Goal: Task Accomplishment & Management: Manage account settings

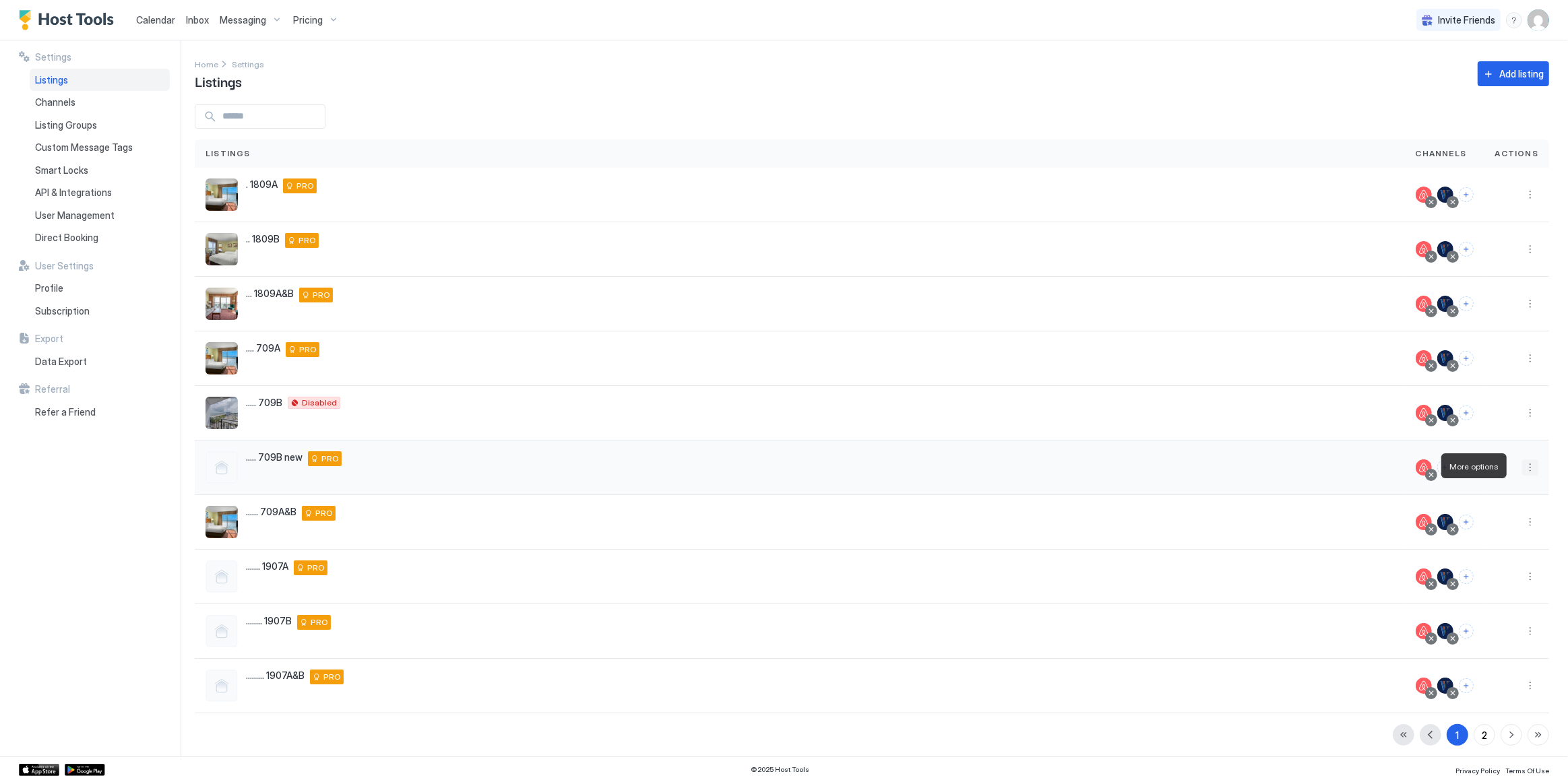
click at [1522, 467] on button "More options" at bounding box center [1530, 468] width 16 height 16
click at [1482, 531] on span "Listing Settings" at bounding box center [1490, 528] width 60 height 10
click at [1439, 468] on button "Connect channels" at bounding box center [1445, 467] width 15 height 15
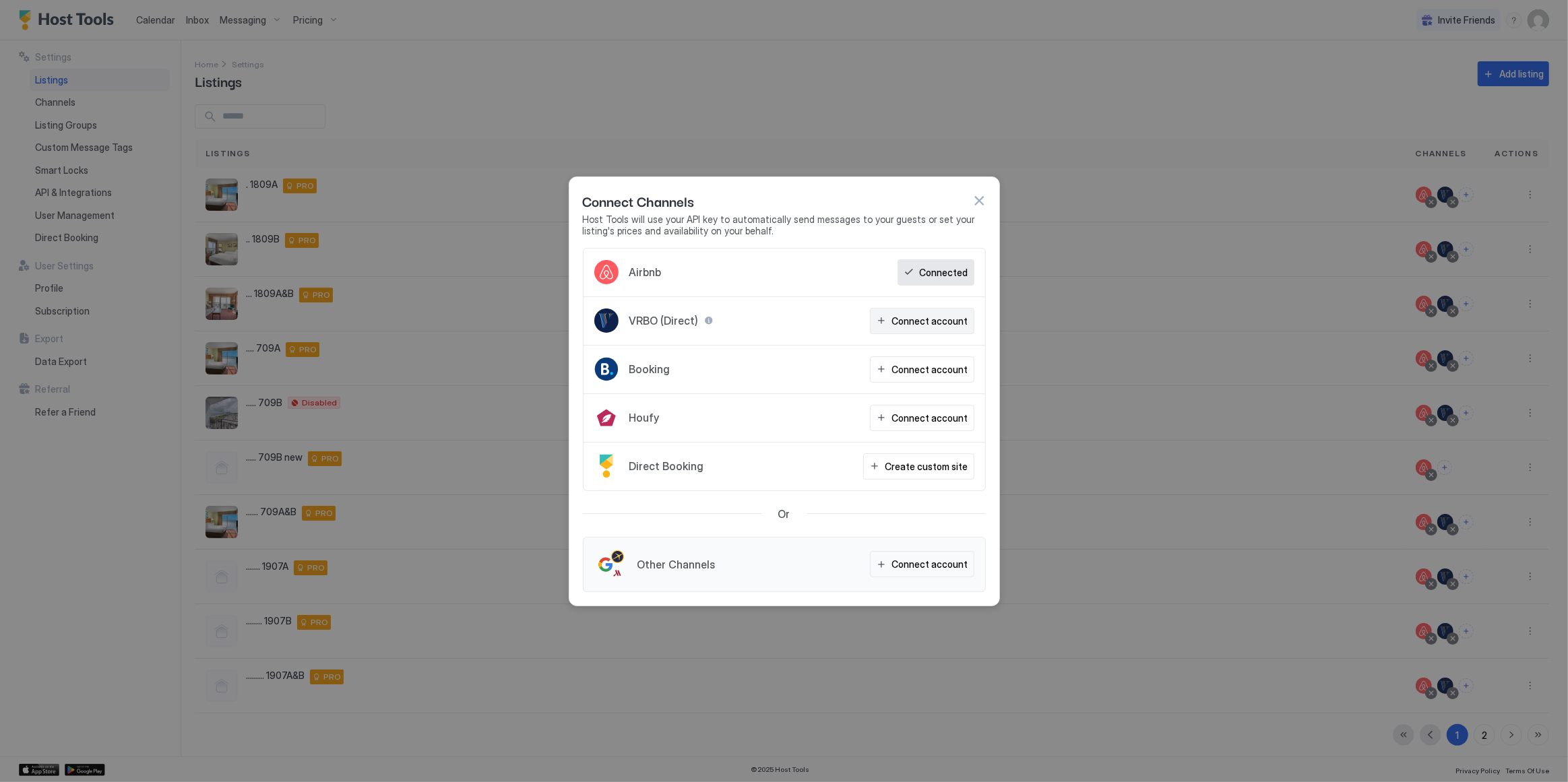
click at [922, 324] on div "Connect account" at bounding box center [930, 321] width 76 height 14
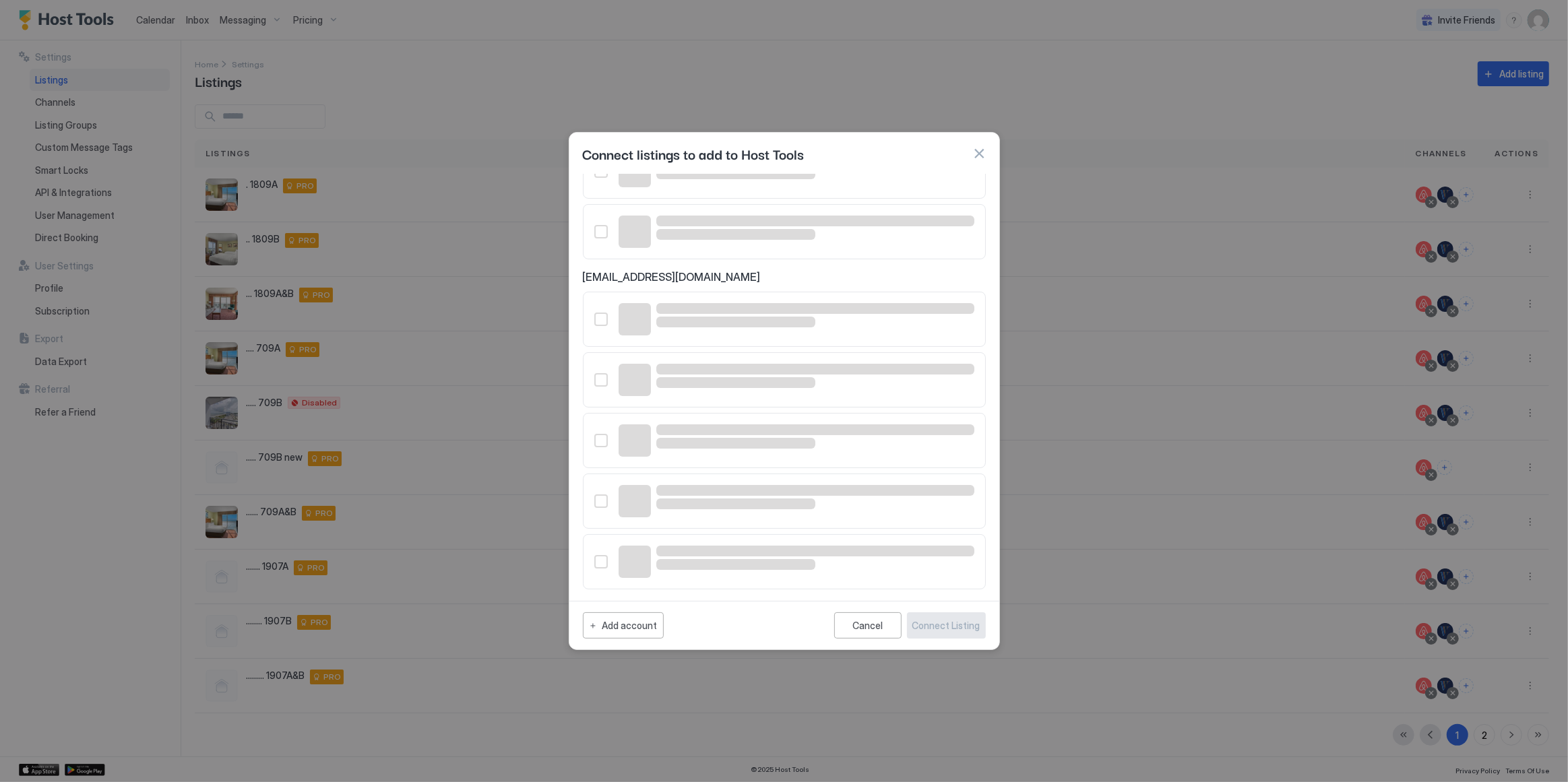
scroll to position [114, 0]
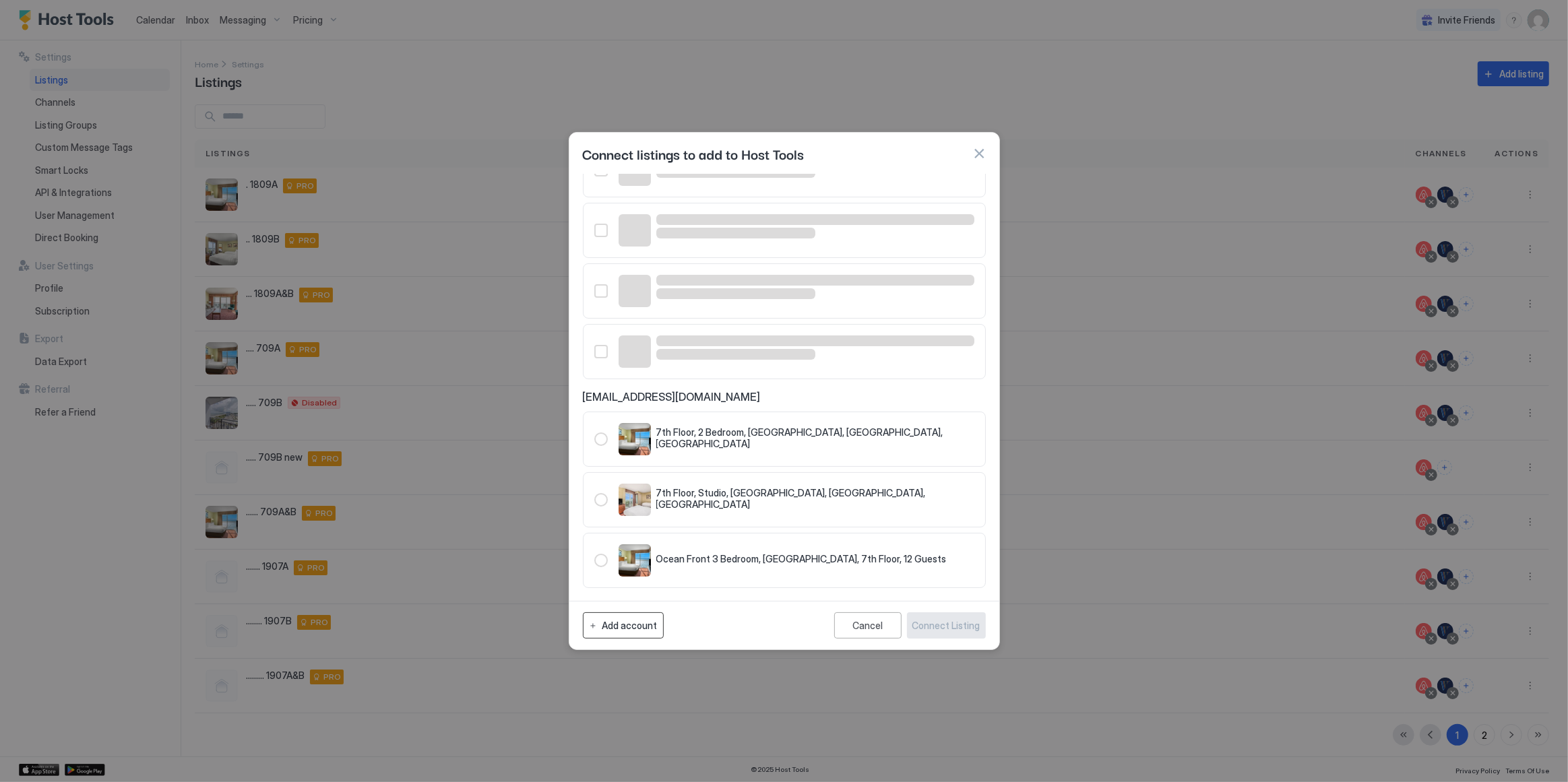
click at [633, 629] on div "Add account" at bounding box center [630, 626] width 55 height 14
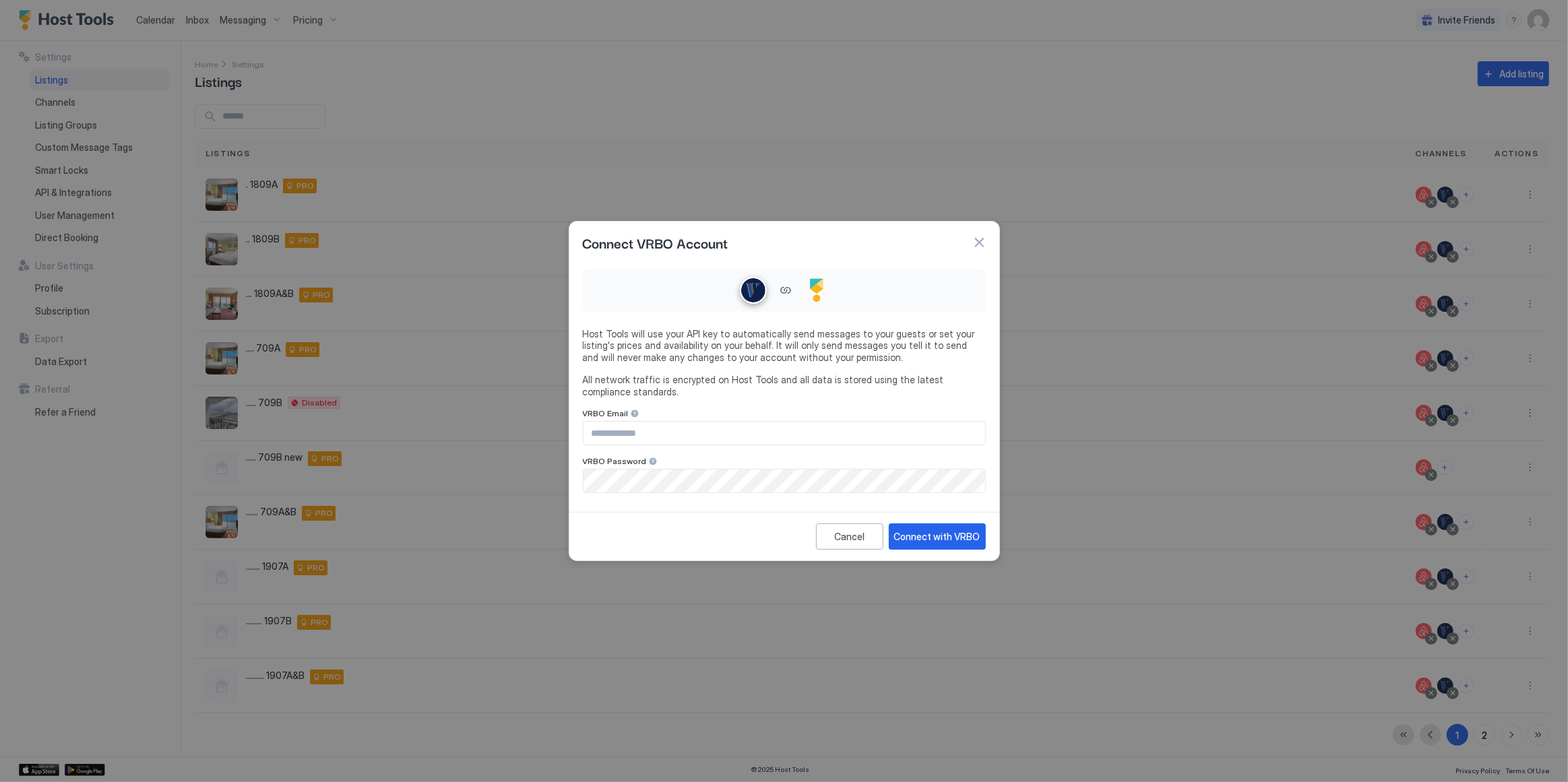
click at [650, 430] on input "Input Field" at bounding box center [785, 433] width 402 height 23
type input "**********"
click at [938, 538] on div "Connect with VRBO" at bounding box center [937, 537] width 87 height 14
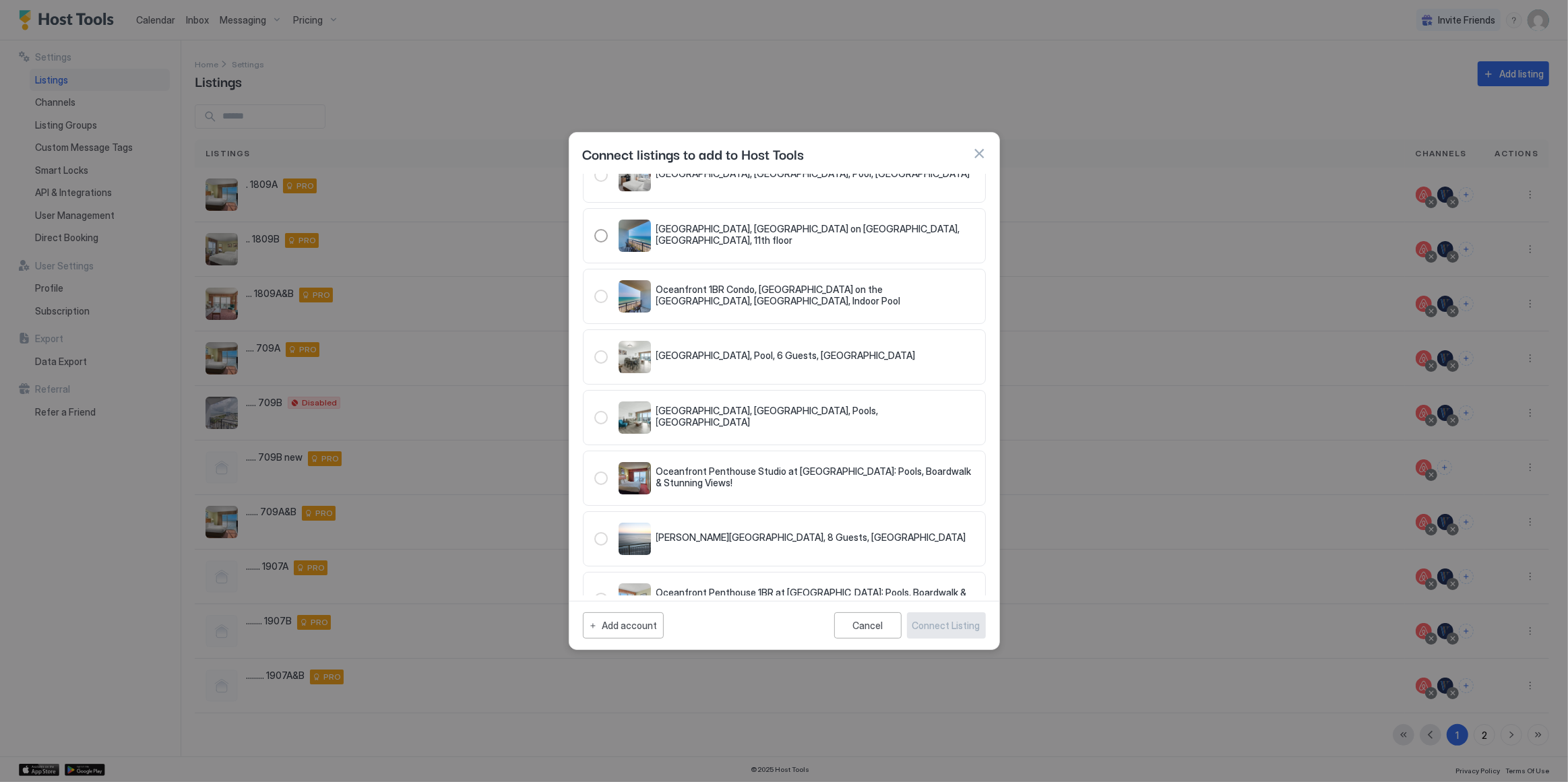
scroll to position [0, 0]
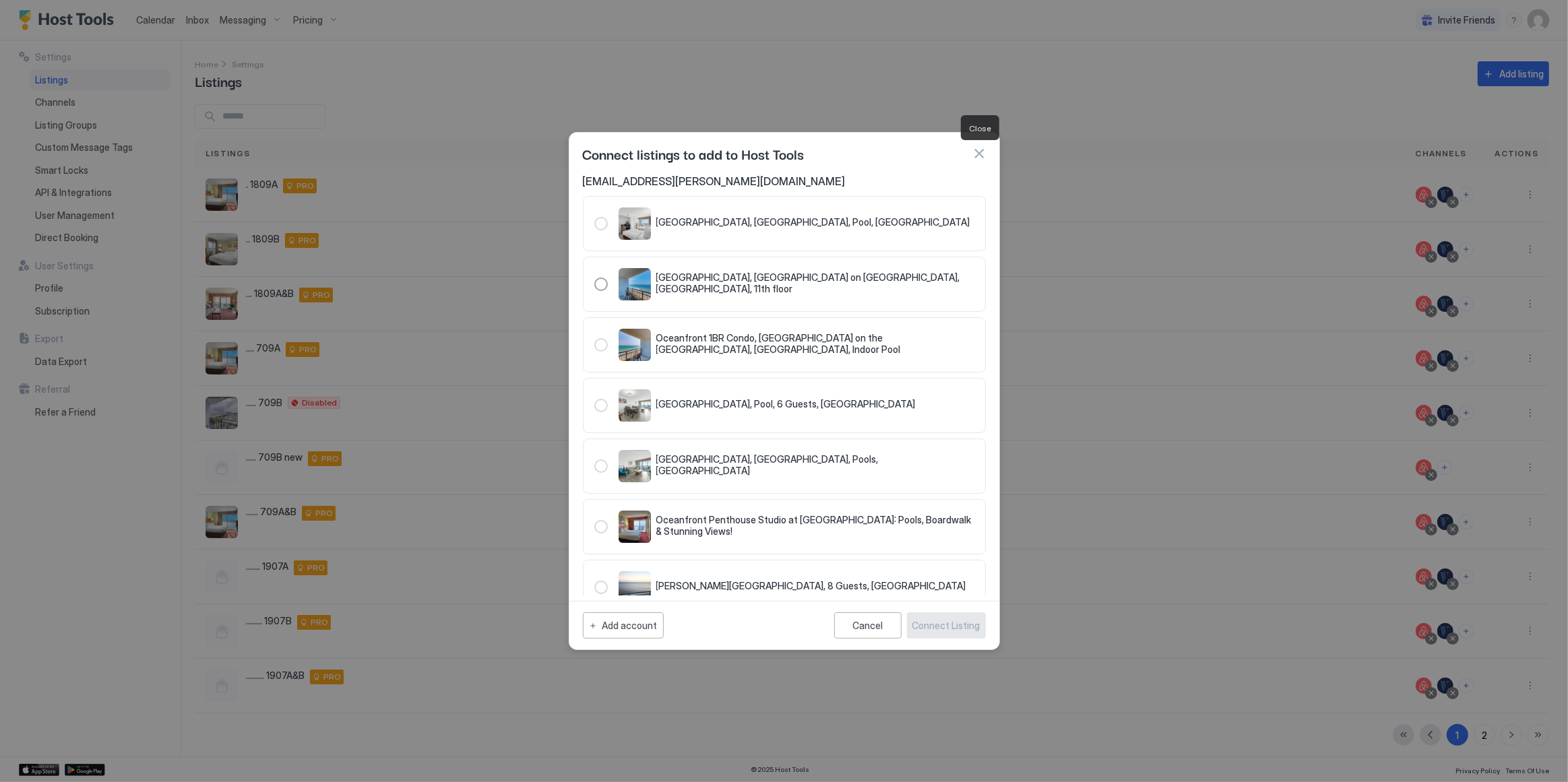
click at [980, 151] on button "button" at bounding box center [979, 154] width 13 height 13
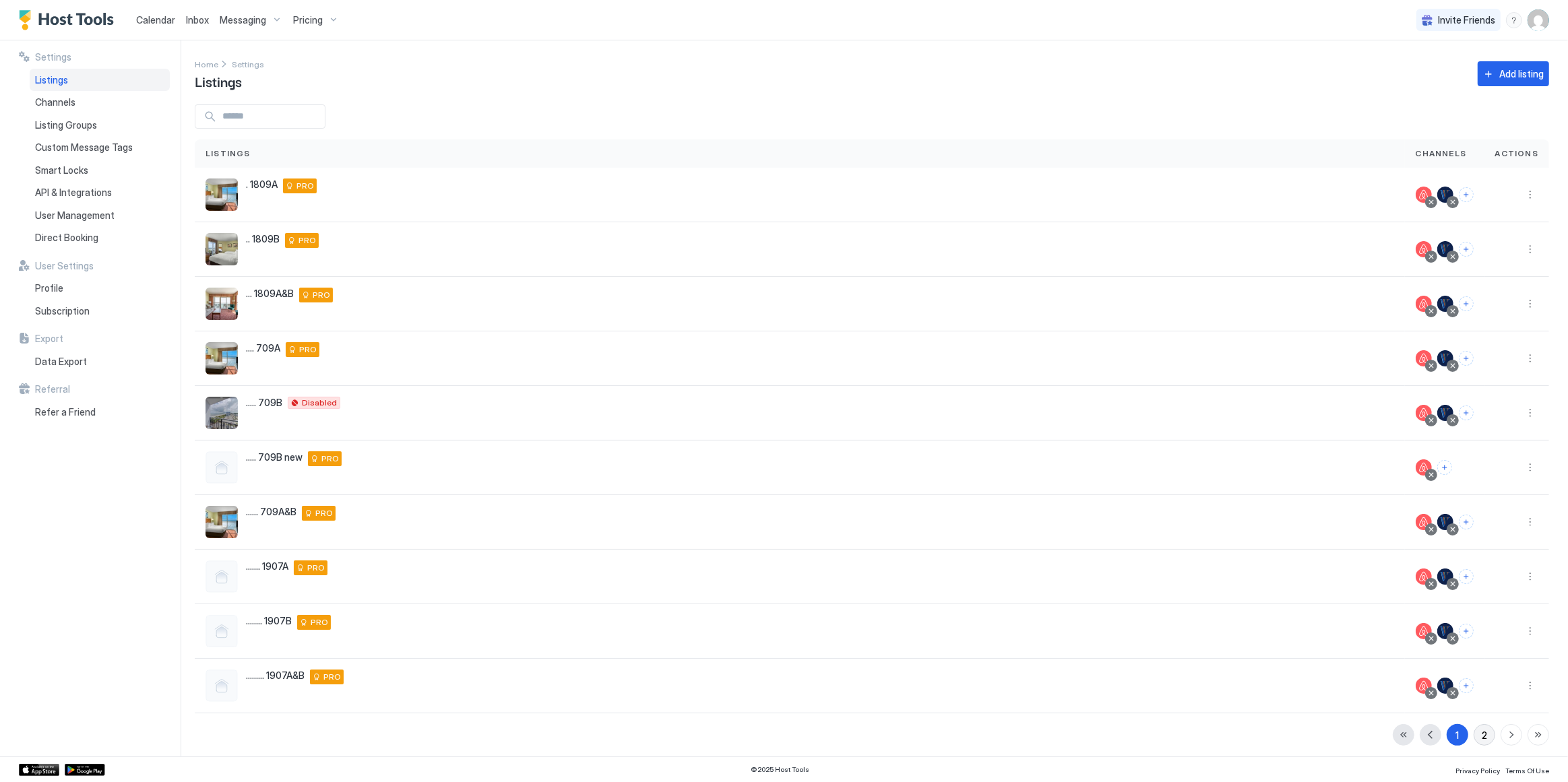
click at [1479, 738] on button "2" at bounding box center [1485, 735] width 21 height 21
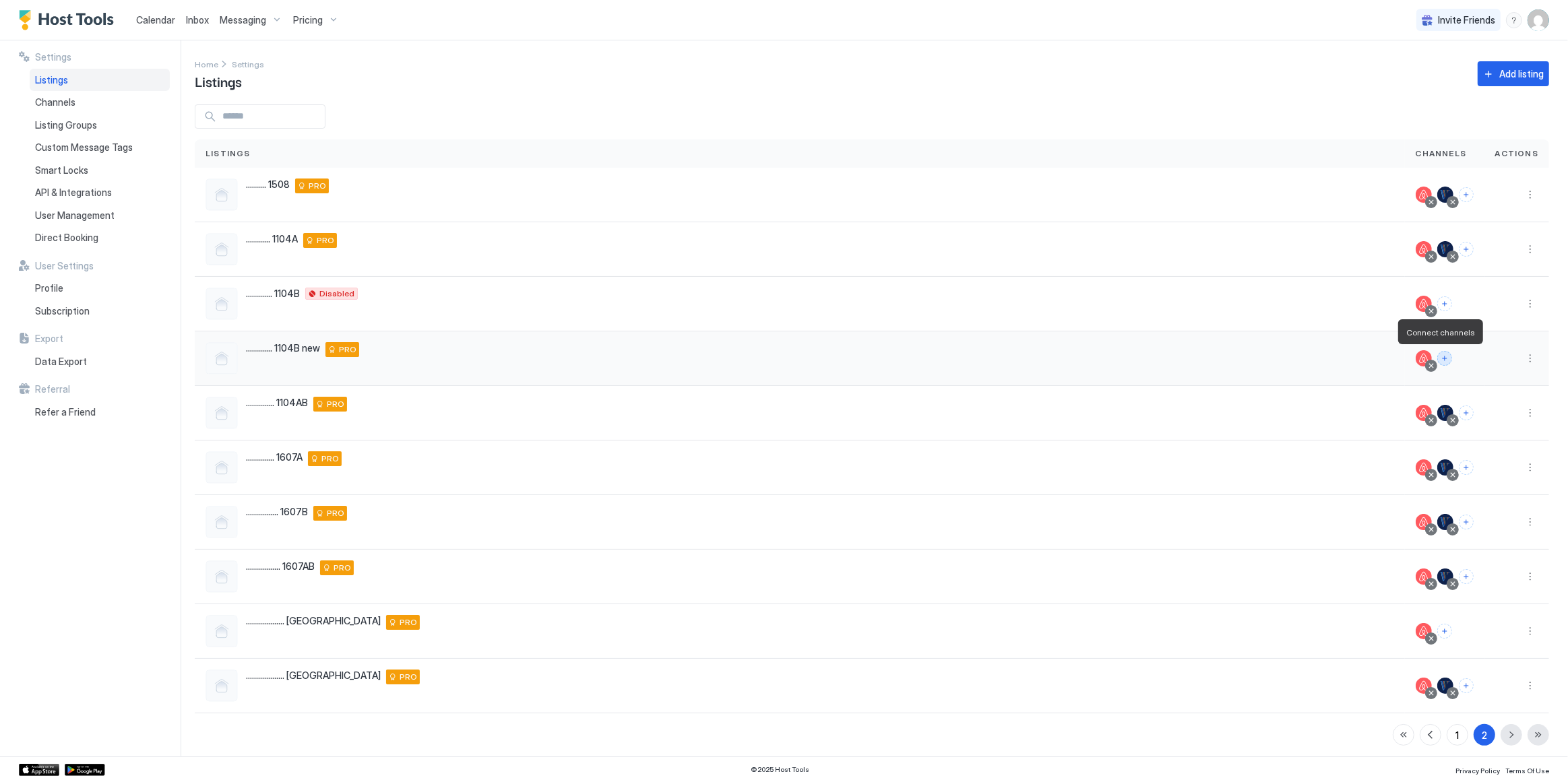
click at [1438, 355] on button "Connect channels" at bounding box center [1445, 358] width 15 height 15
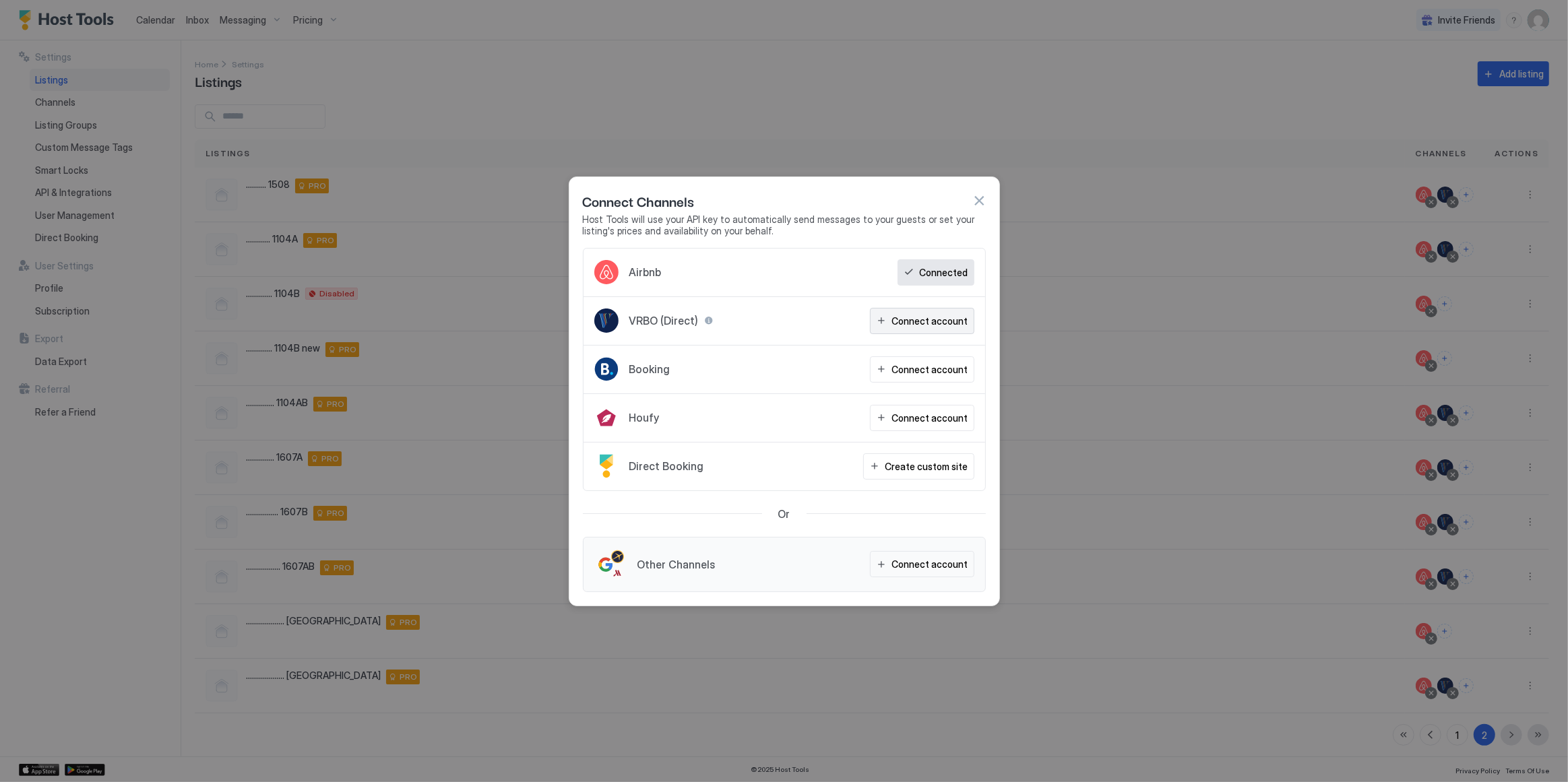
click at [940, 328] on div "Connect account" at bounding box center [930, 321] width 76 height 14
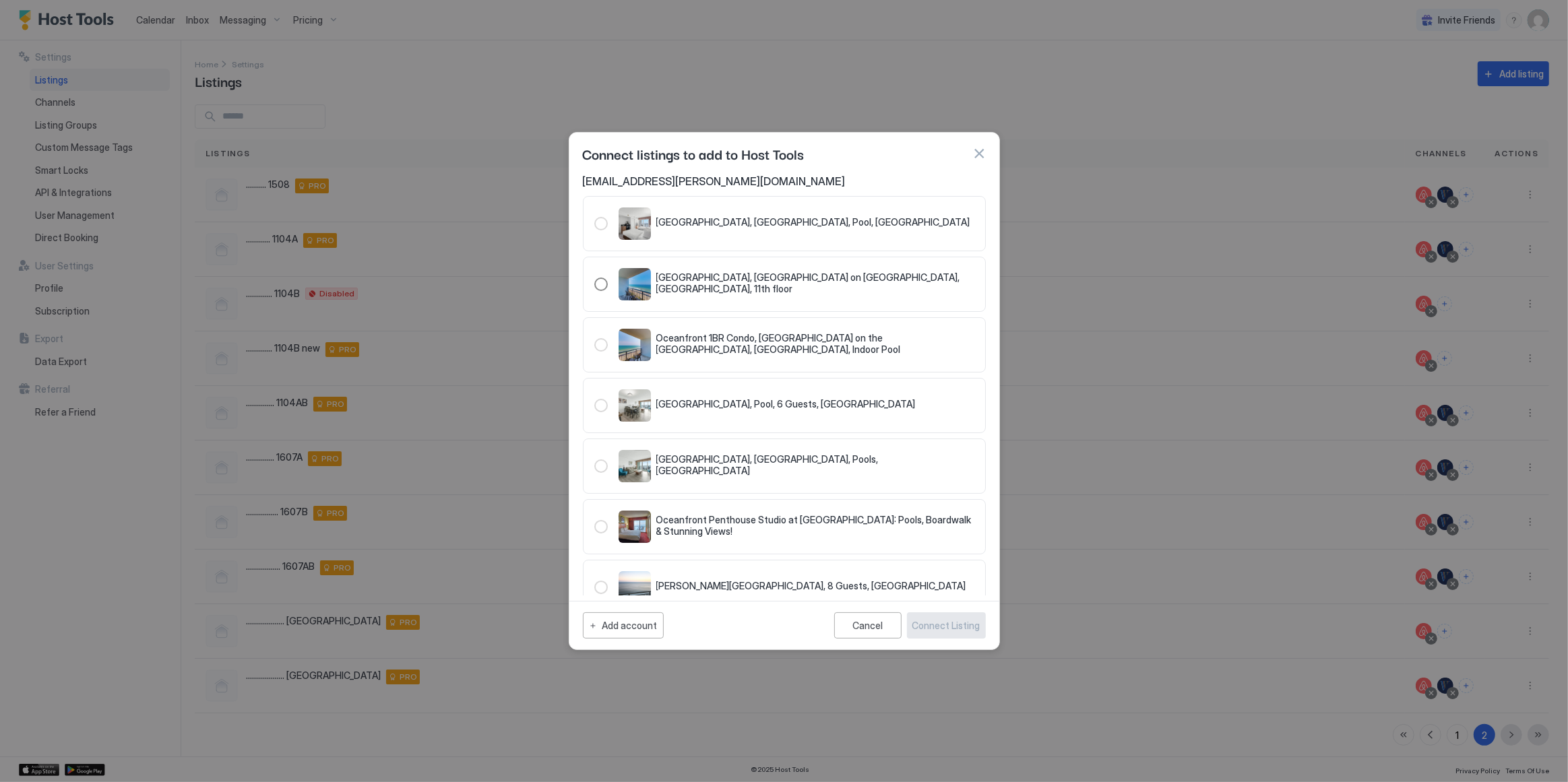
click at [603, 283] on div "321.4219377.4793547" at bounding box center [601, 284] width 13 height 13
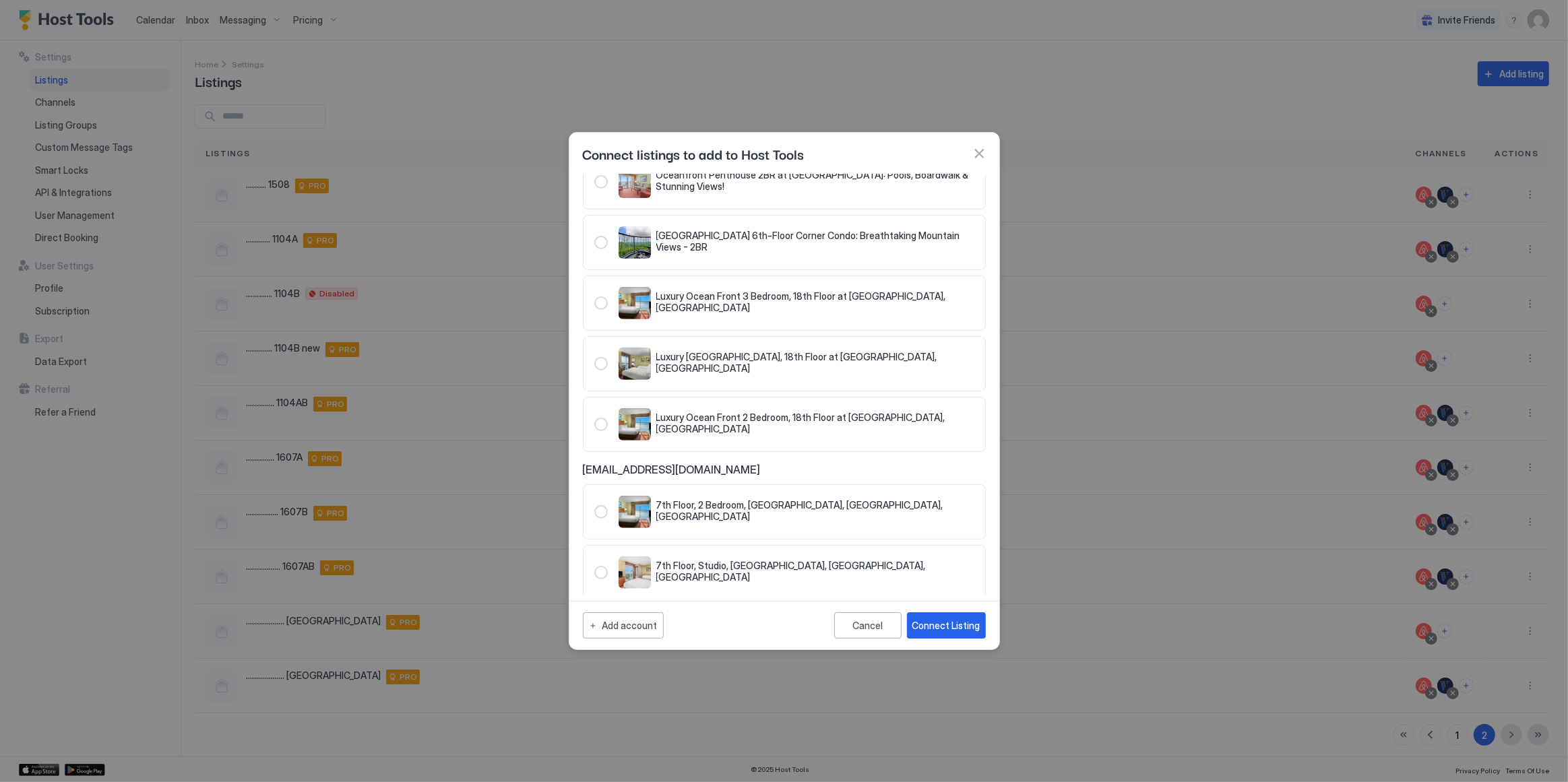
scroll to position [655, 0]
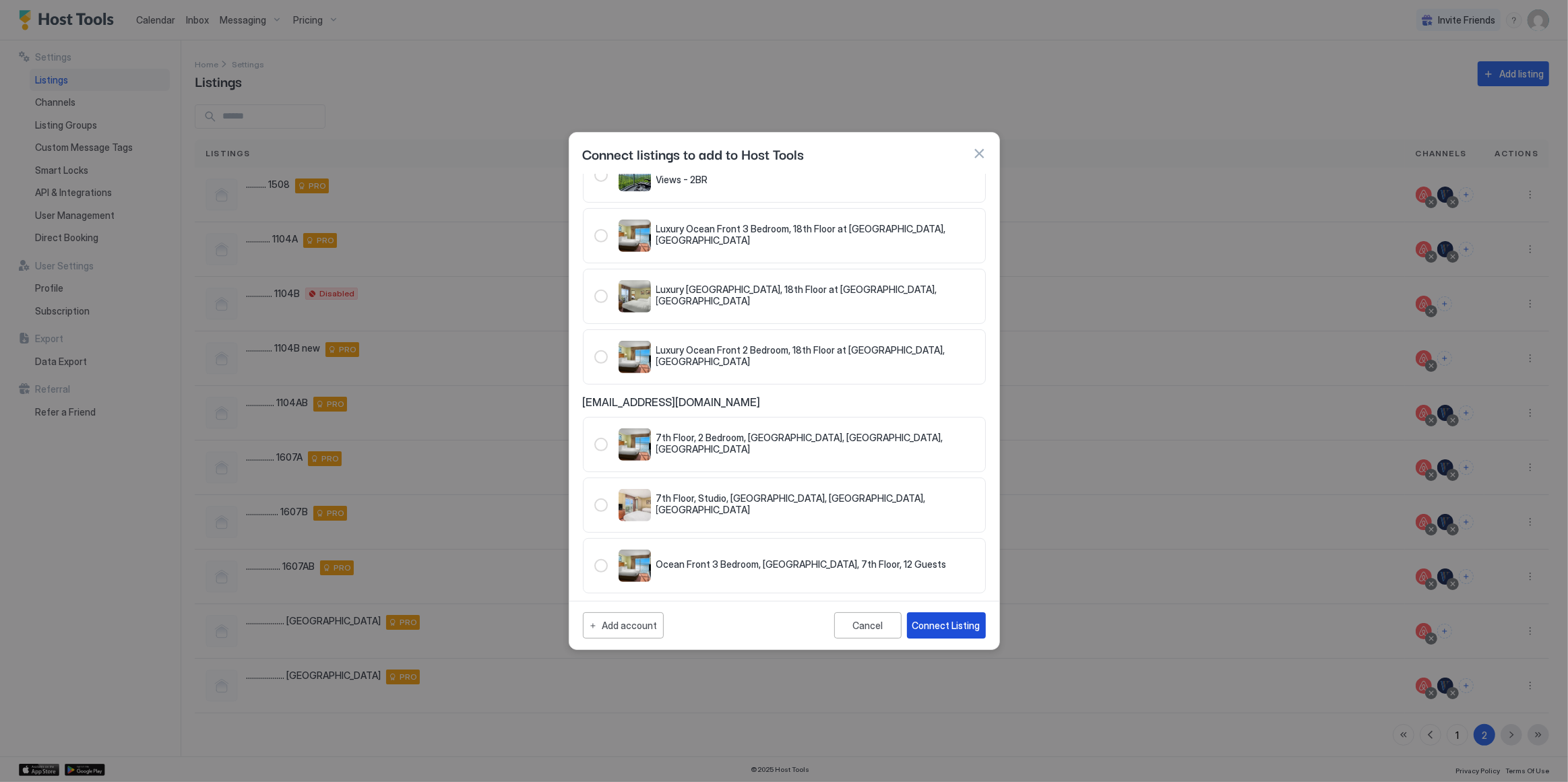
click at [949, 626] on div "Connect Listing" at bounding box center [947, 626] width 68 height 14
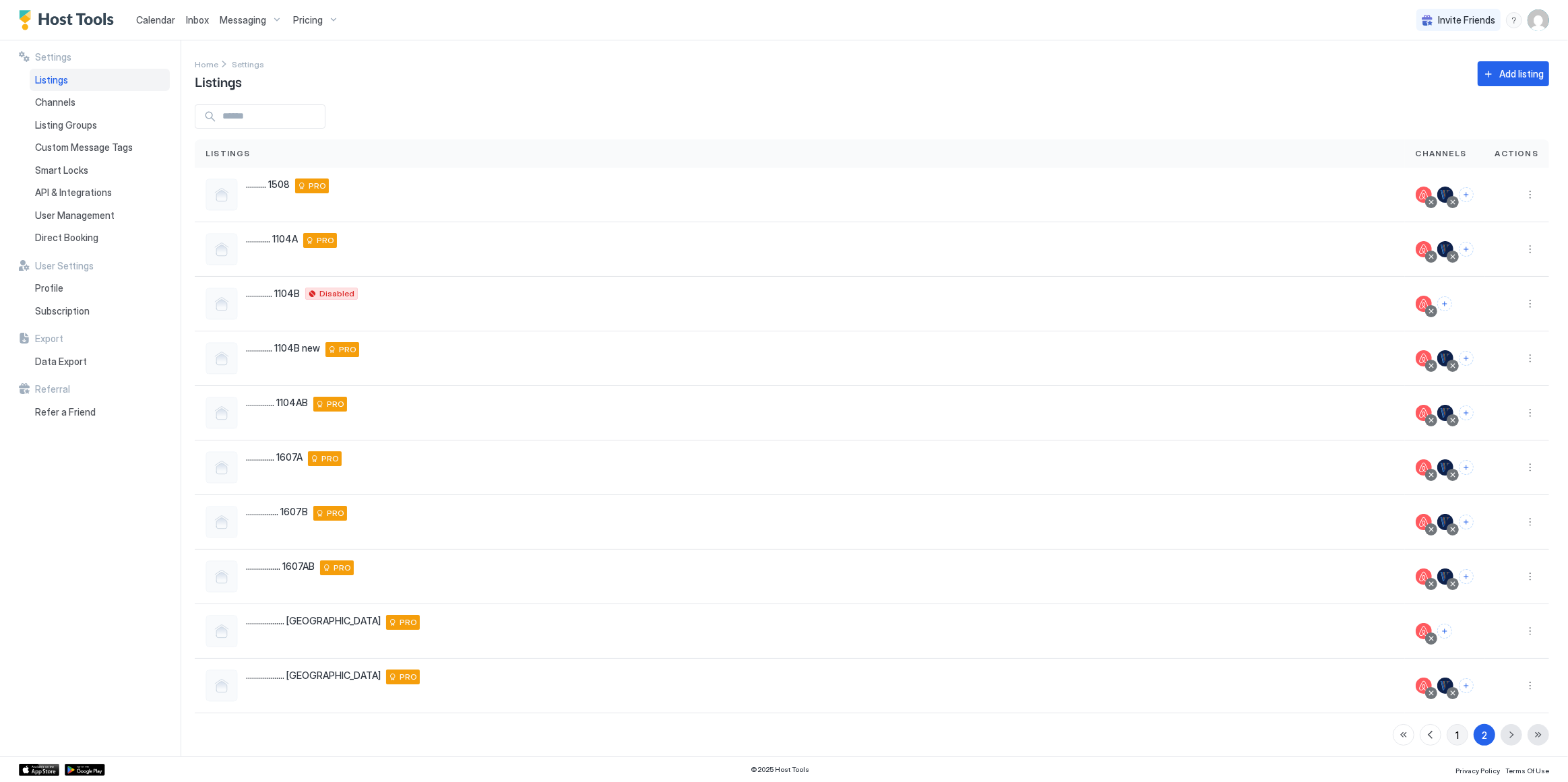
click at [1452, 735] on button "1" at bounding box center [1457, 735] width 21 height 21
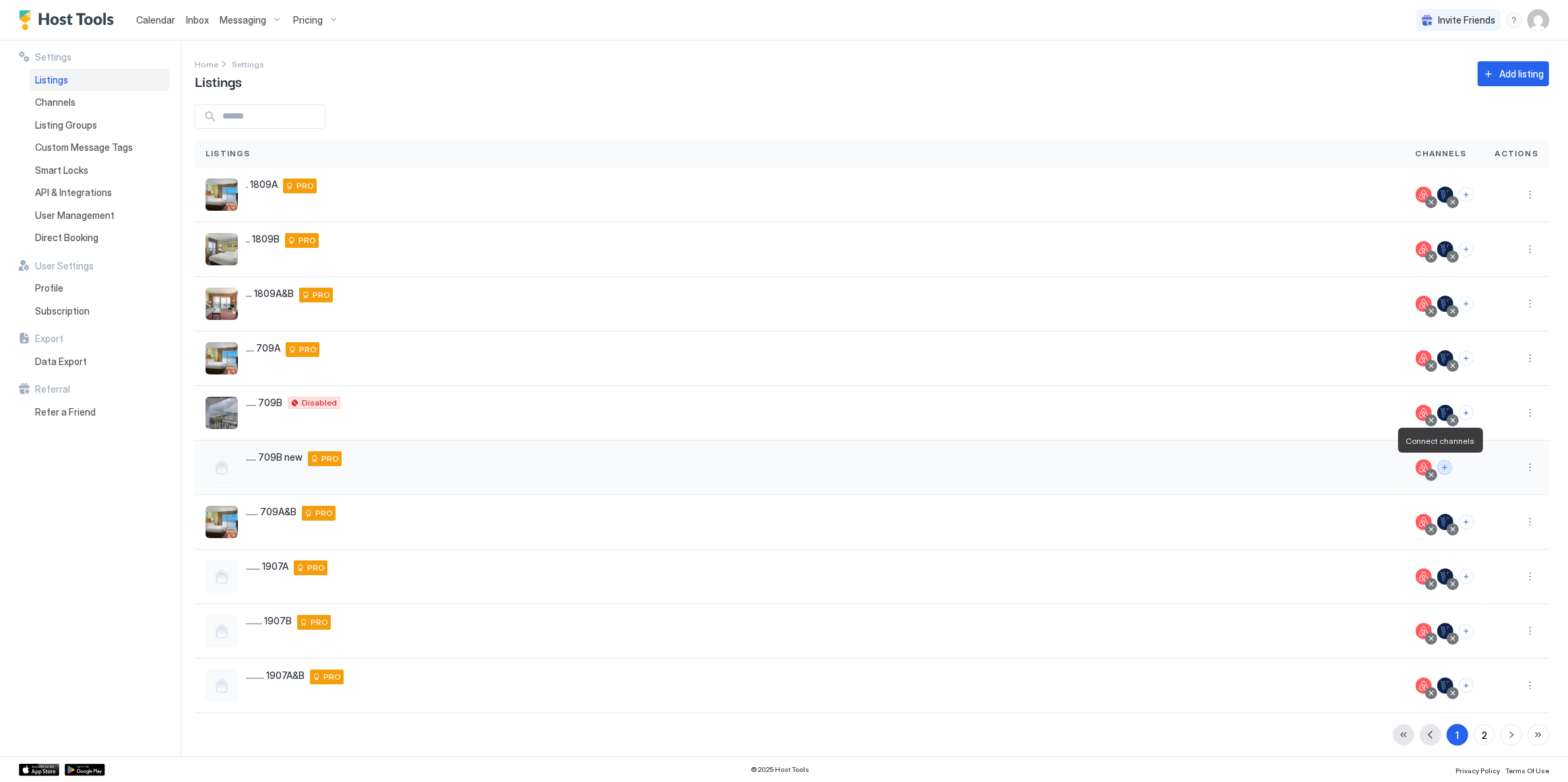
click at [1443, 468] on button "Connect channels" at bounding box center [1445, 467] width 15 height 15
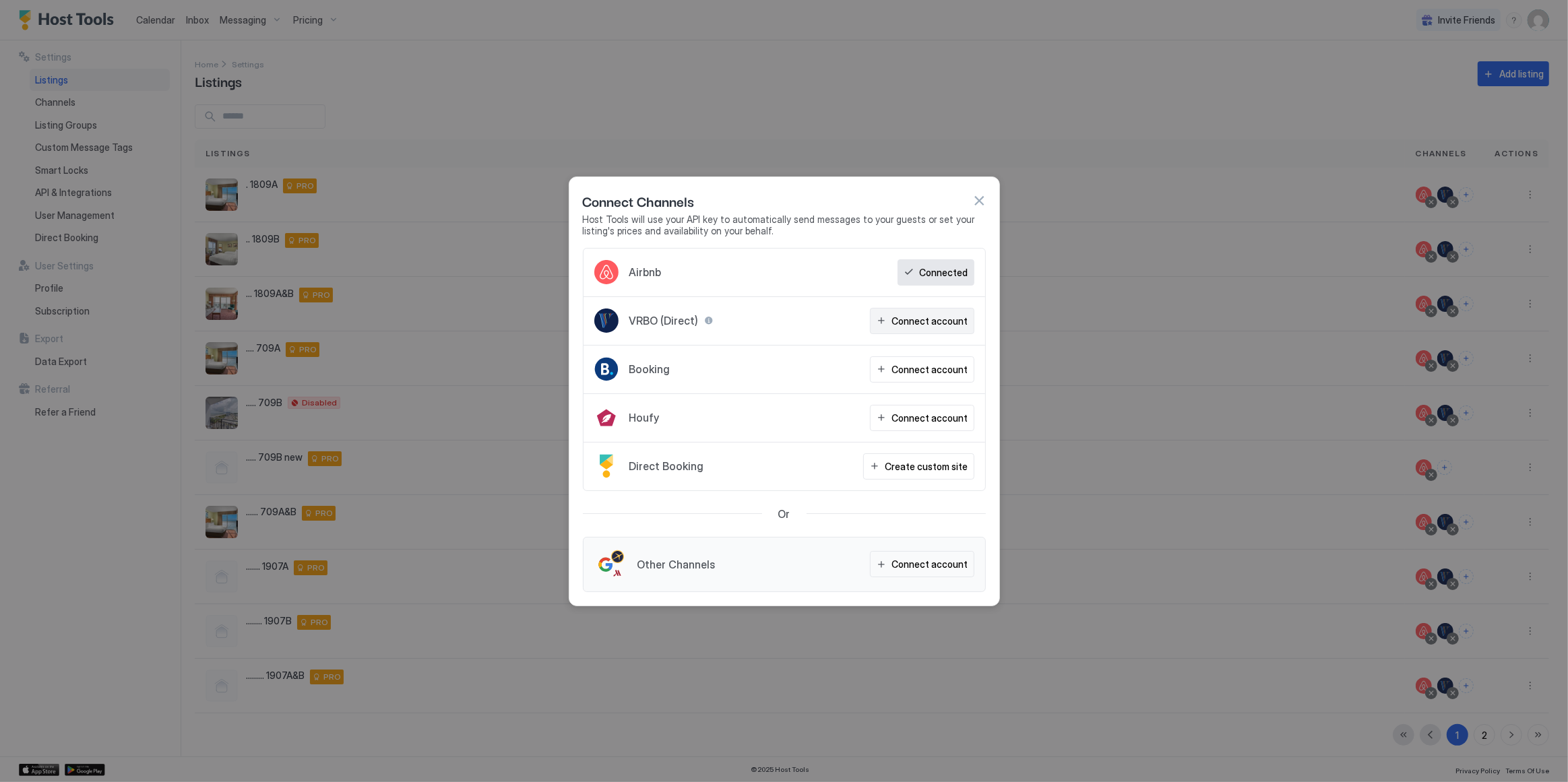
click at [941, 315] on div "Connect account" at bounding box center [930, 321] width 76 height 14
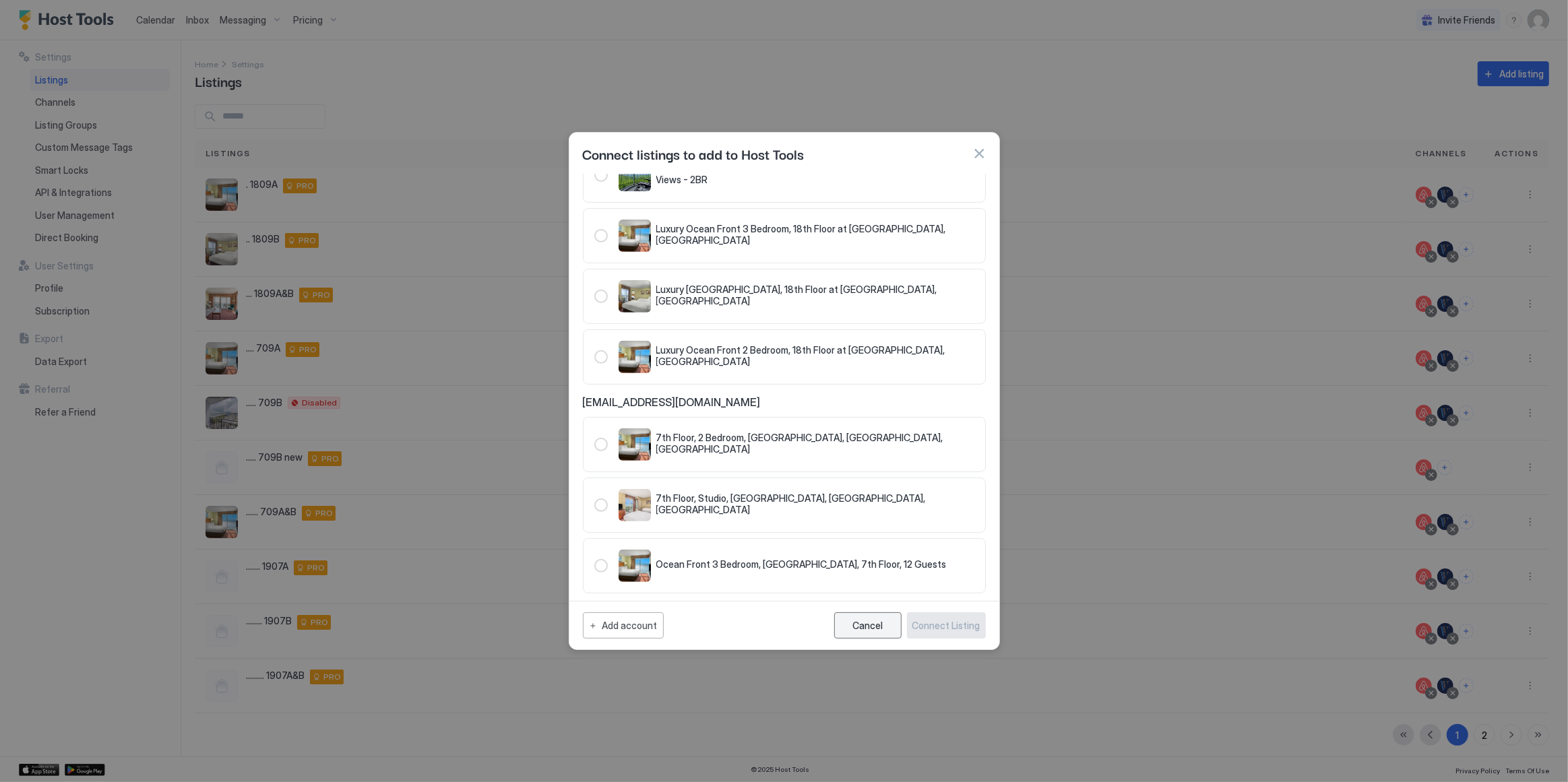
click at [878, 636] on button "Cancel" at bounding box center [867, 625] width 67 height 26
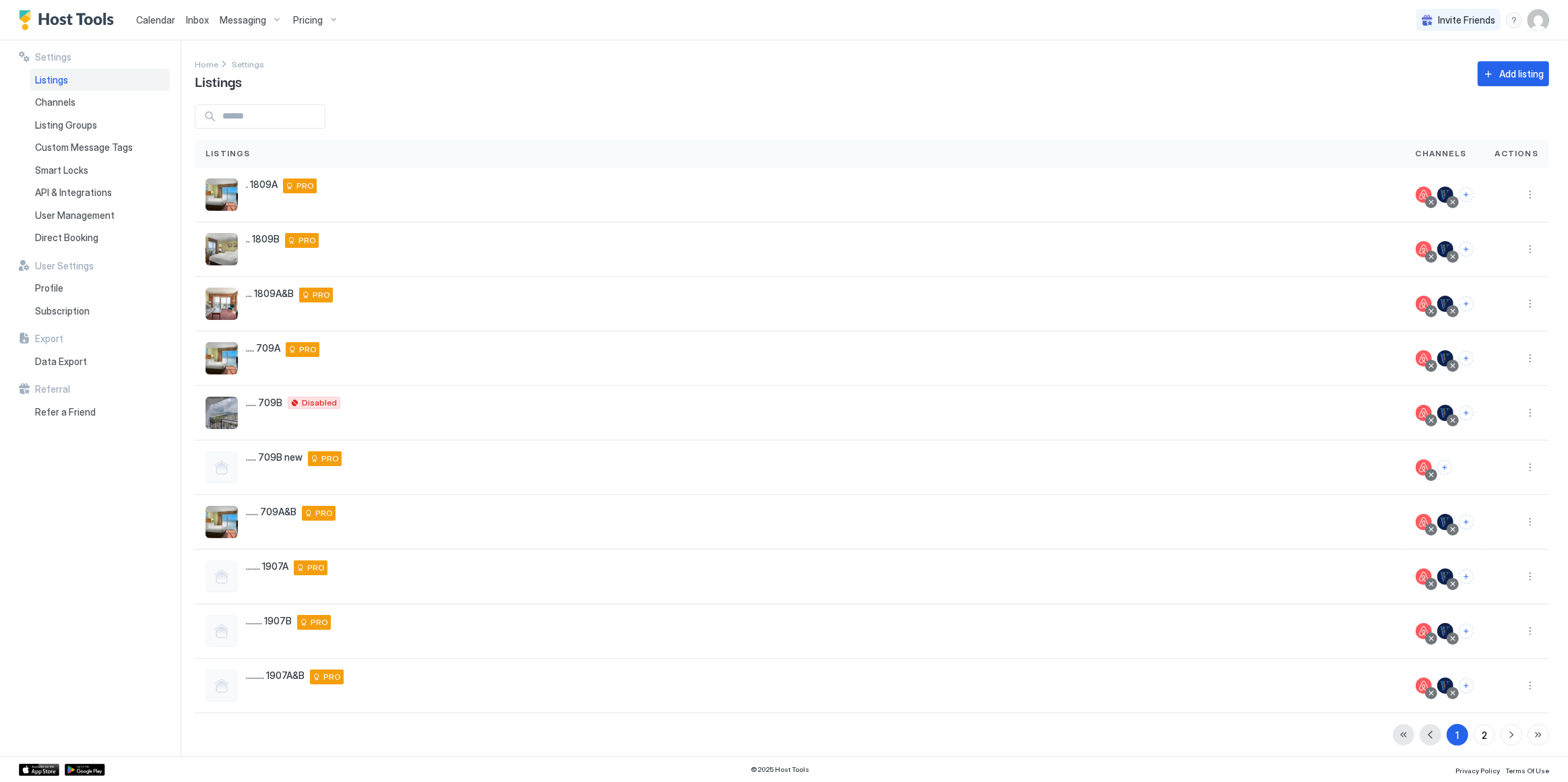
click at [1539, 21] on img "User profile" at bounding box center [1539, 21] width 21 height 21
click at [1436, 103] on div "Logout" at bounding box center [1464, 98] width 161 height 12
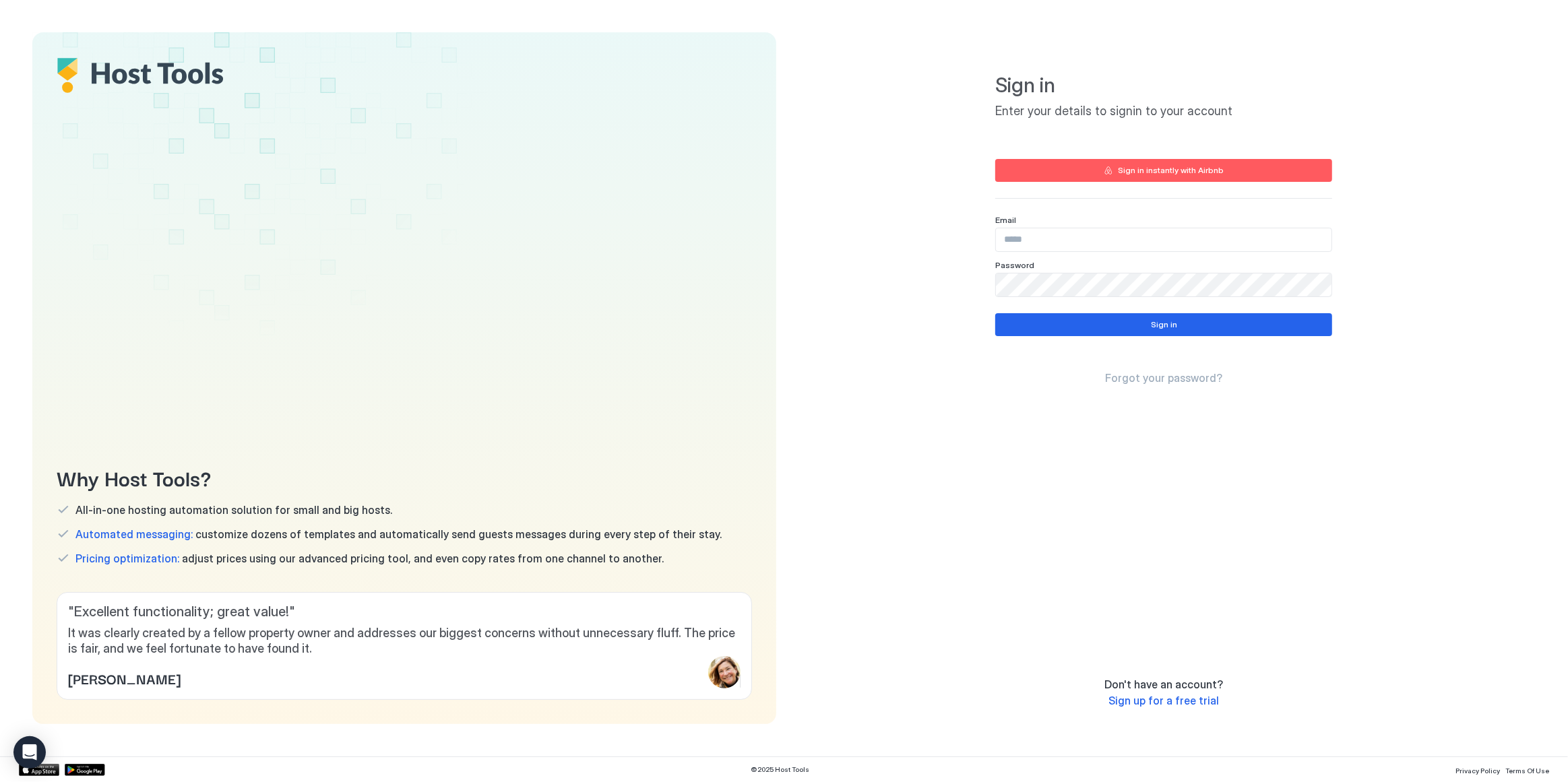
click at [1063, 240] on input "Input Field" at bounding box center [1163, 240] width 336 height 23
type input "**********"
click at [1137, 323] on button "Sign in" at bounding box center [1163, 325] width 337 height 23
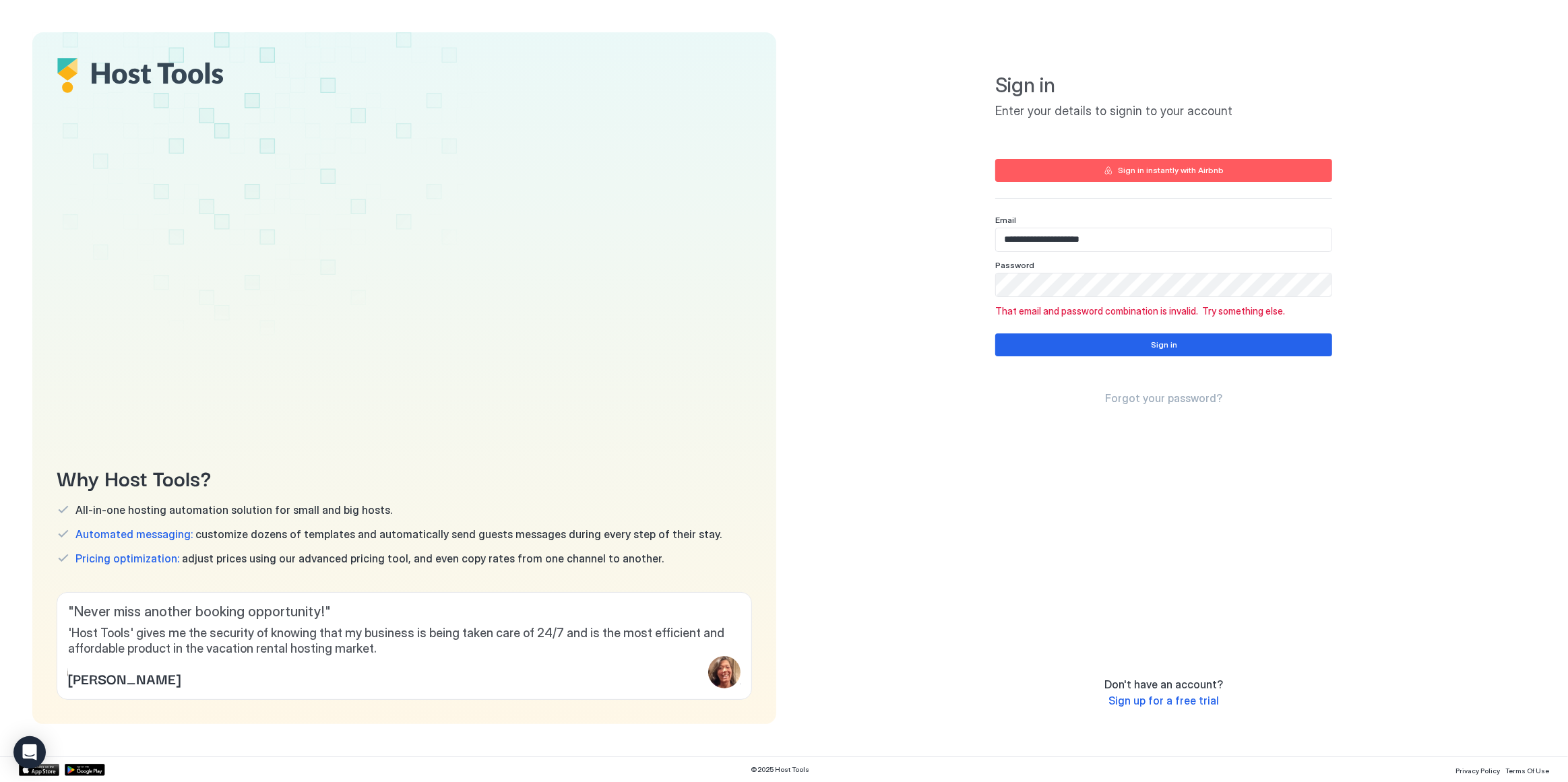
click at [917, 488] on div "**********" at bounding box center [1164, 378] width 744 height 692
click at [980, 287] on div "**********" at bounding box center [1164, 378] width 744 height 692
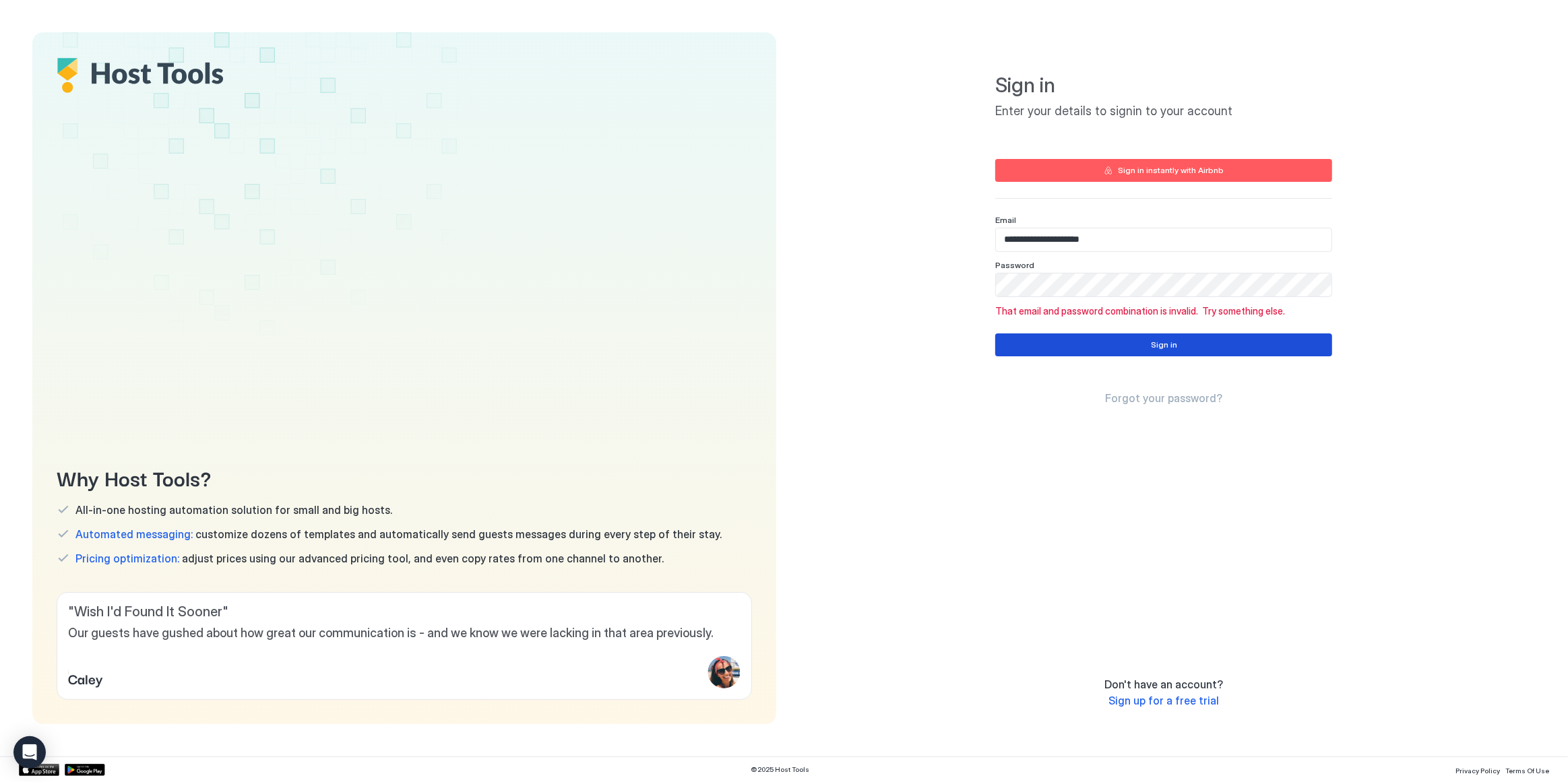
click at [1007, 347] on button "Sign in" at bounding box center [1163, 345] width 337 height 23
click at [1169, 341] on div "Sign in" at bounding box center [1163, 345] width 26 height 12
click at [965, 281] on div "**********" at bounding box center [1164, 378] width 744 height 692
click at [919, 289] on div "**********" at bounding box center [1164, 378] width 744 height 692
click at [1156, 339] on div "Sign in" at bounding box center [1163, 345] width 26 height 12
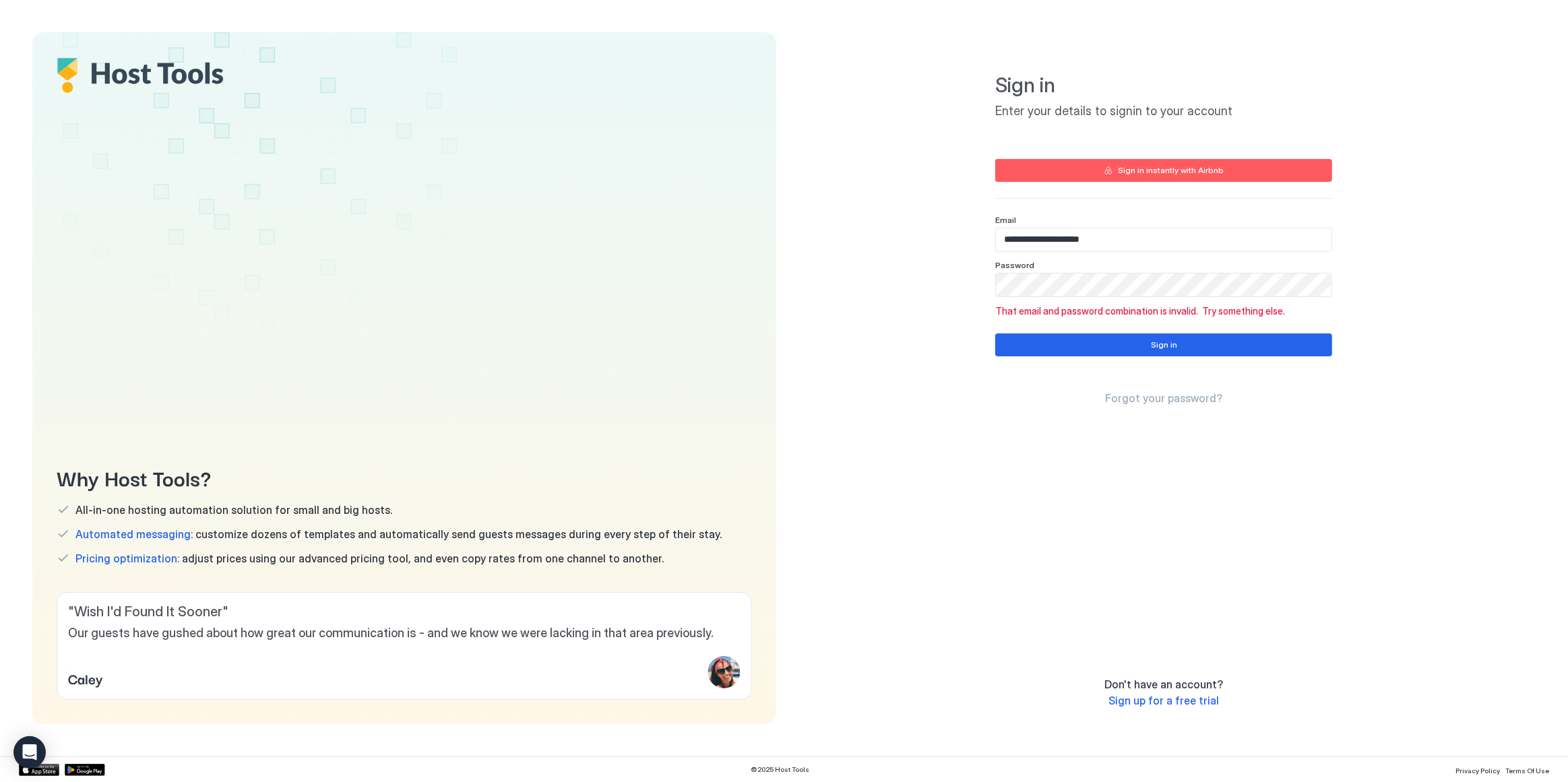
click at [1160, 400] on span "Forgot your password?" at bounding box center [1163, 397] width 117 height 13
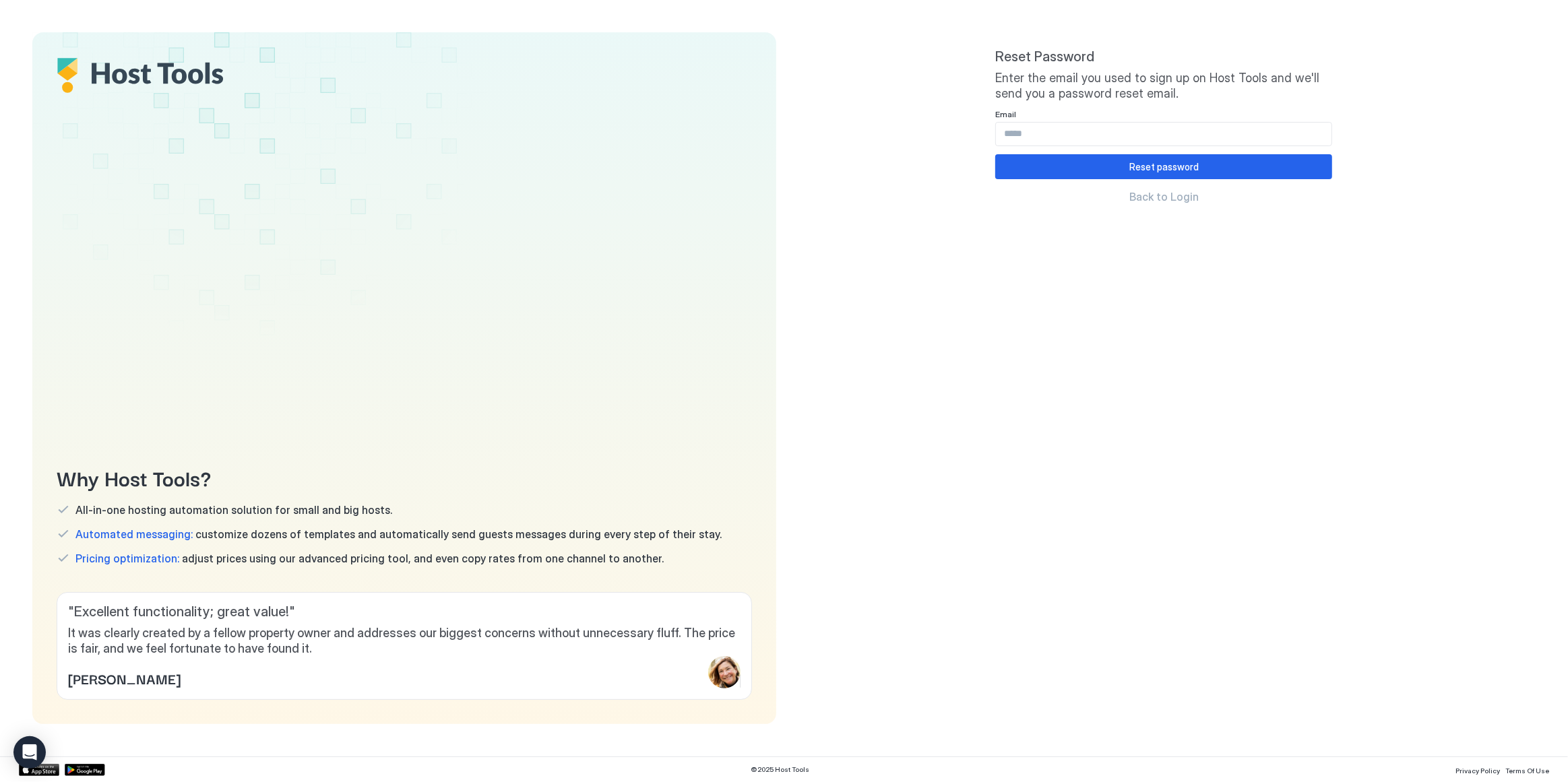
click at [1138, 137] on input "Input Field" at bounding box center [1163, 134] width 336 height 23
type input "**********"
click at [1131, 171] on div "Reset password" at bounding box center [1164, 167] width 70 height 14
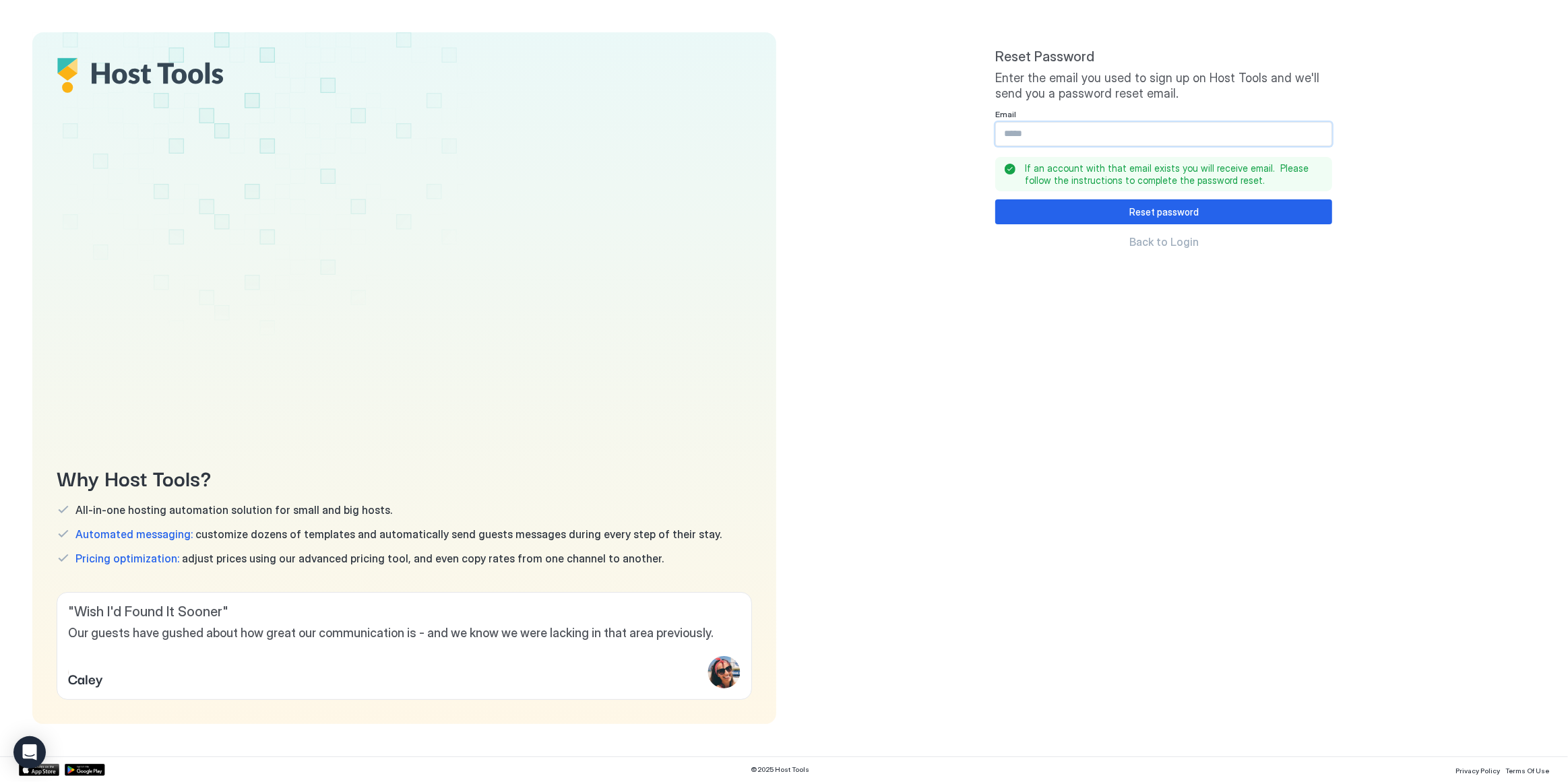
click at [1050, 130] on input "Input Field" at bounding box center [1163, 134] width 336 height 23
type input "**********"
click at [1150, 213] on div "Reset password" at bounding box center [1164, 212] width 70 height 14
click at [1190, 241] on span "Back to Login" at bounding box center [1164, 241] width 70 height 13
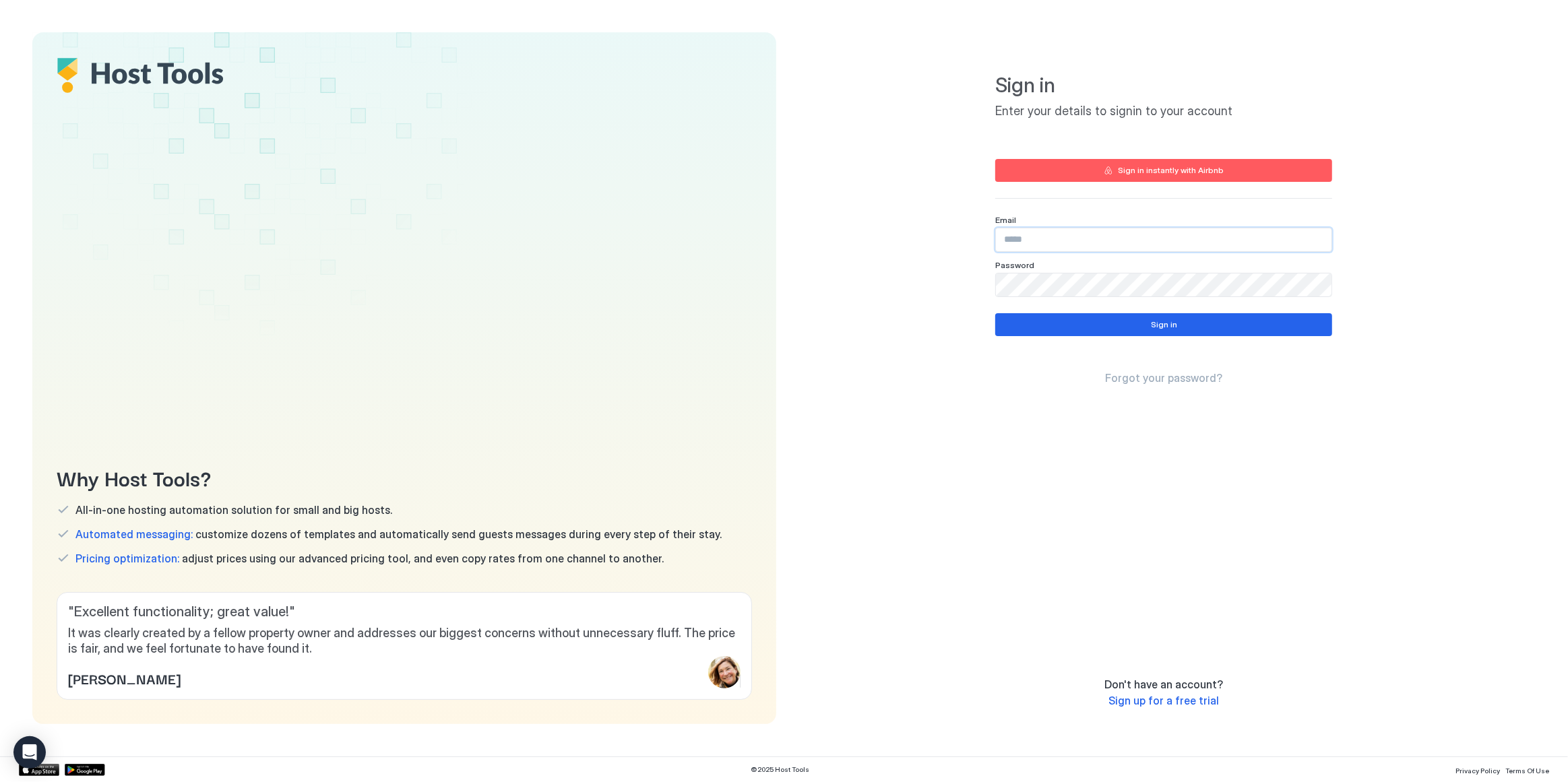
click at [1061, 239] on input "Input Field" at bounding box center [1163, 240] width 336 height 23
type input "**********"
click at [1152, 332] on button "Sign in" at bounding box center [1163, 325] width 337 height 23
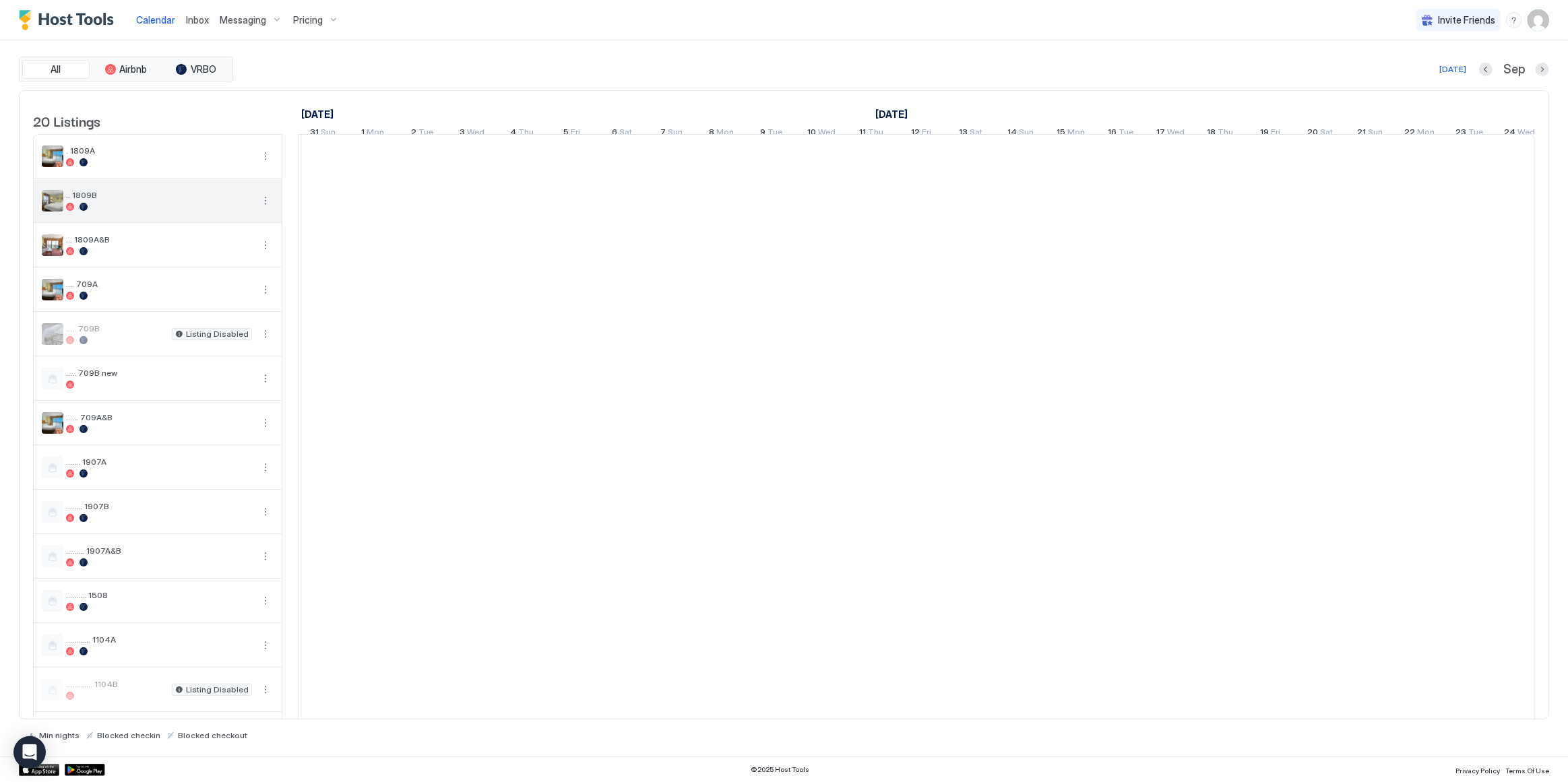
scroll to position [0, 748]
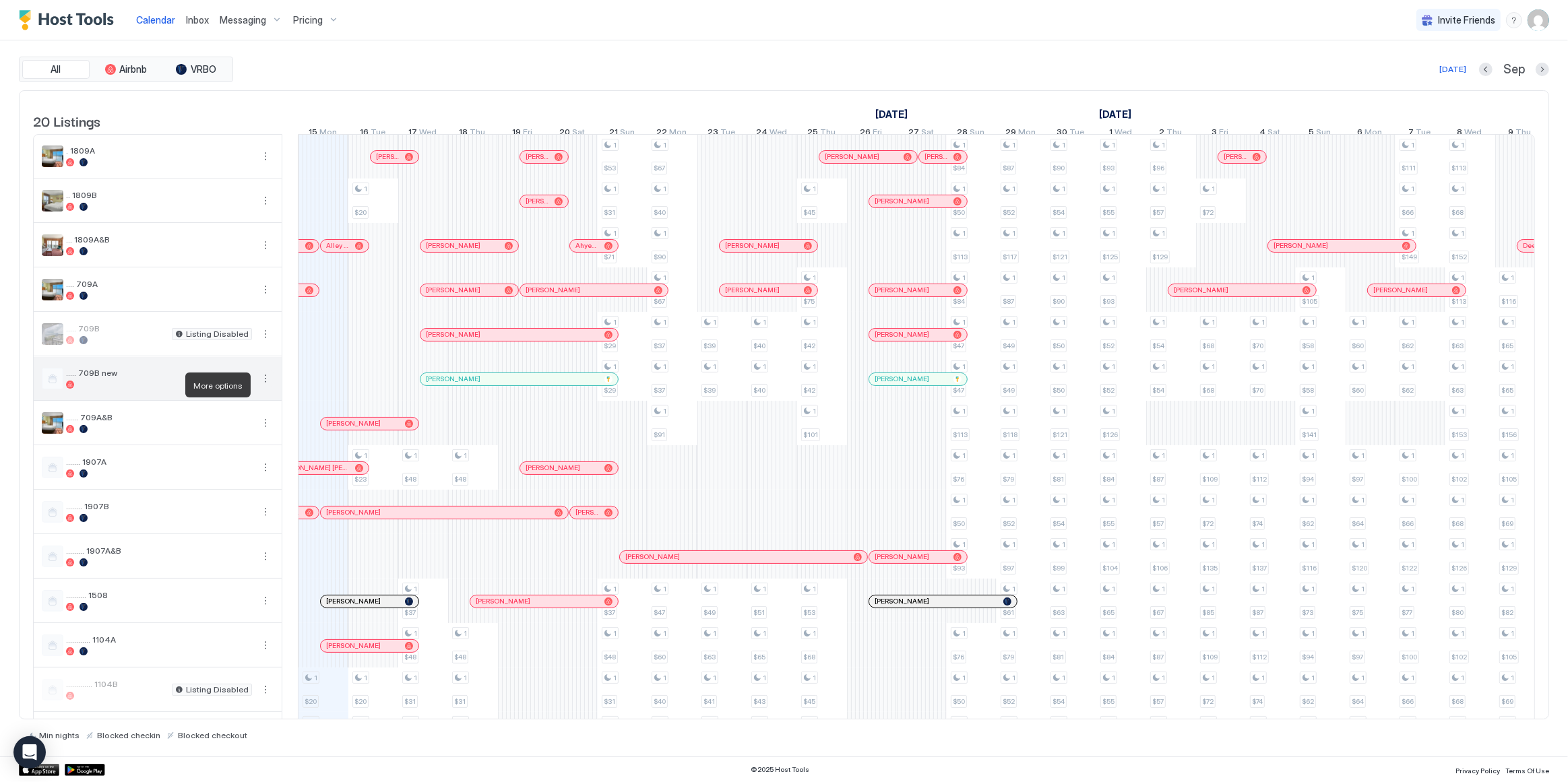
click at [265, 383] on button "More options" at bounding box center [265, 379] width 16 height 16
click at [252, 445] on span "Listing Settings" at bounding box center [242, 446] width 60 height 10
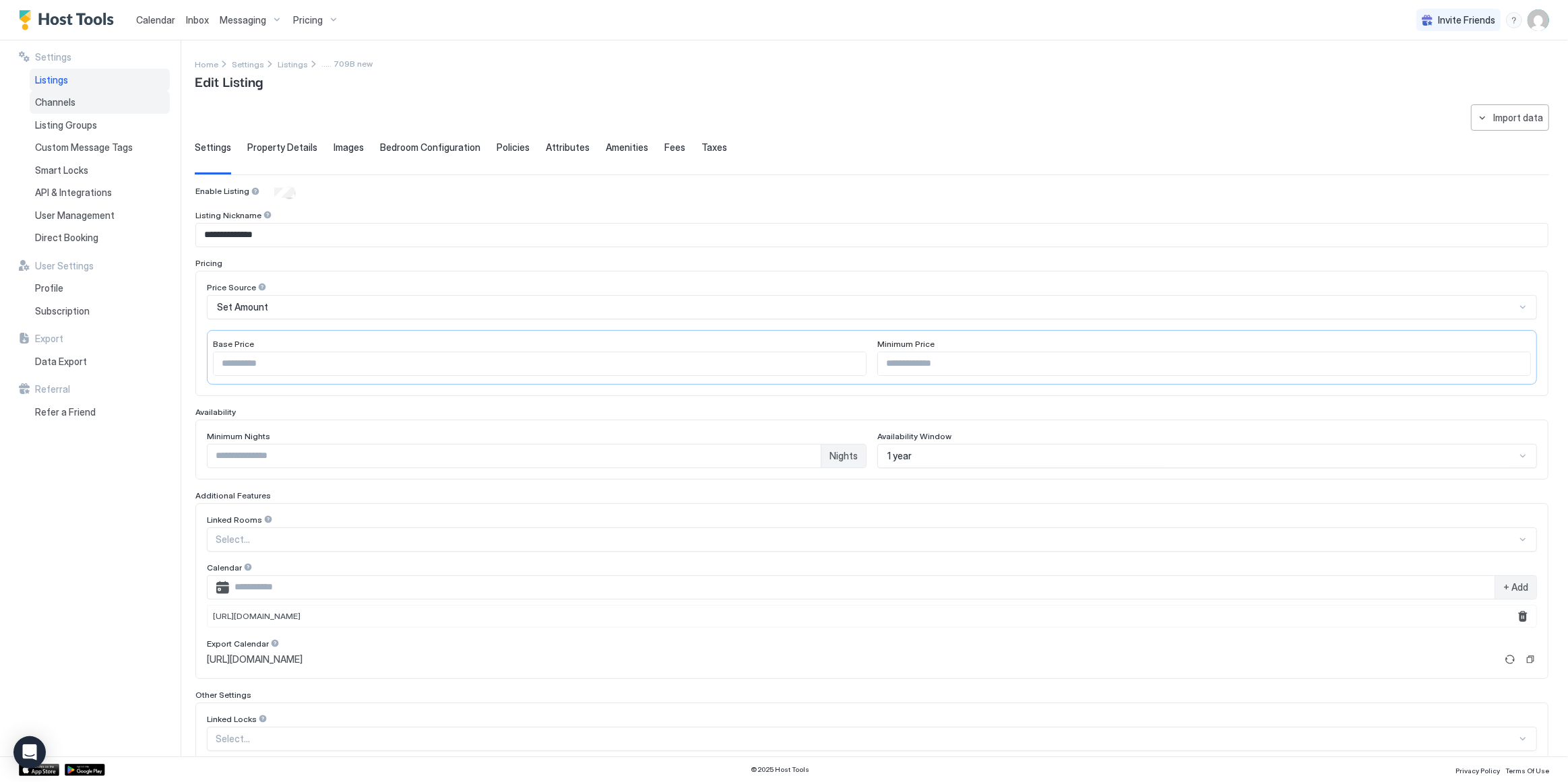
click at [77, 105] on div "Channels" at bounding box center [99, 103] width 140 height 23
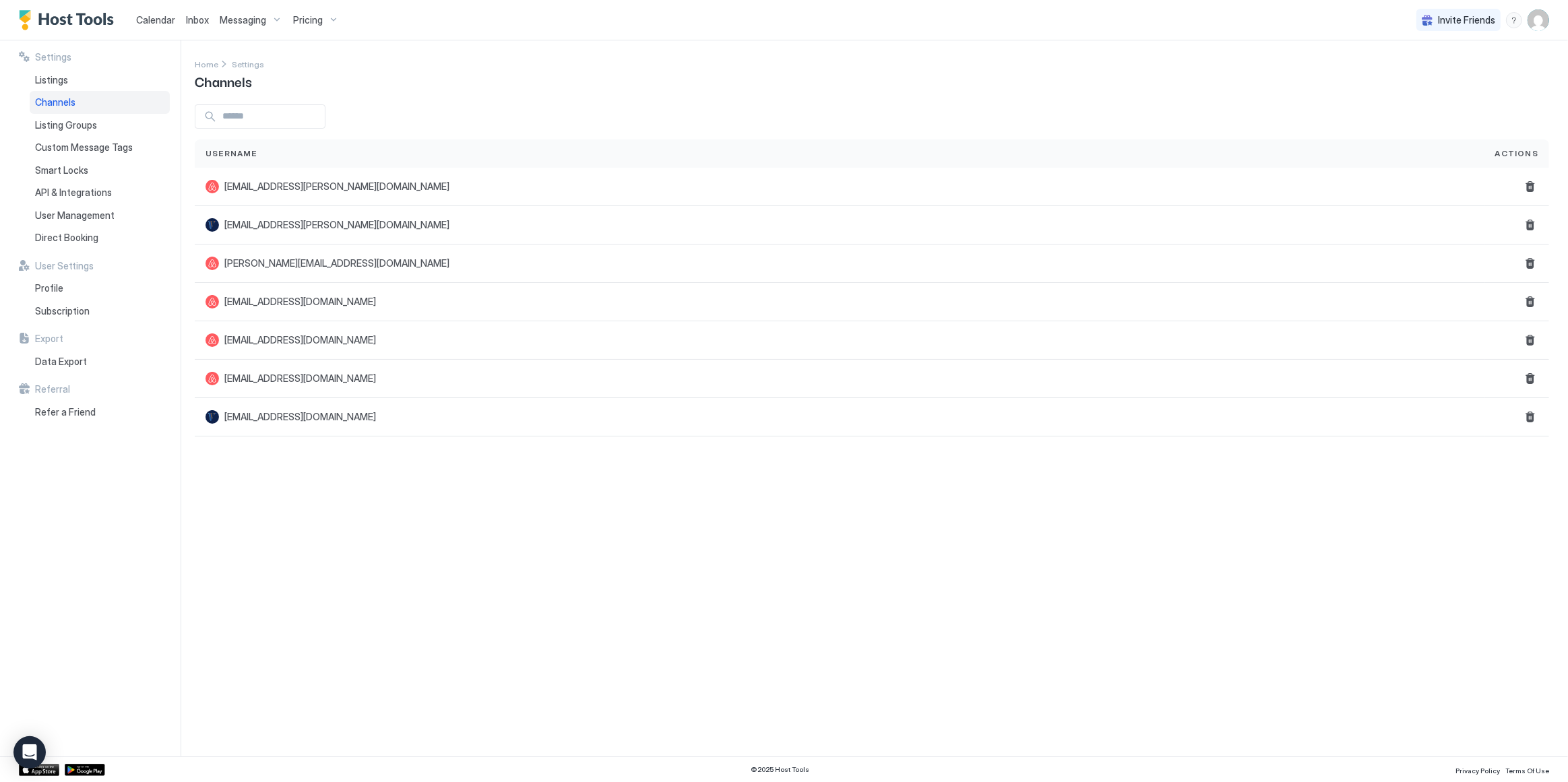
click at [1540, 15] on img "User profile" at bounding box center [1539, 21] width 21 height 21
click at [1441, 70] on div "Settings" at bounding box center [1464, 76] width 171 height 23
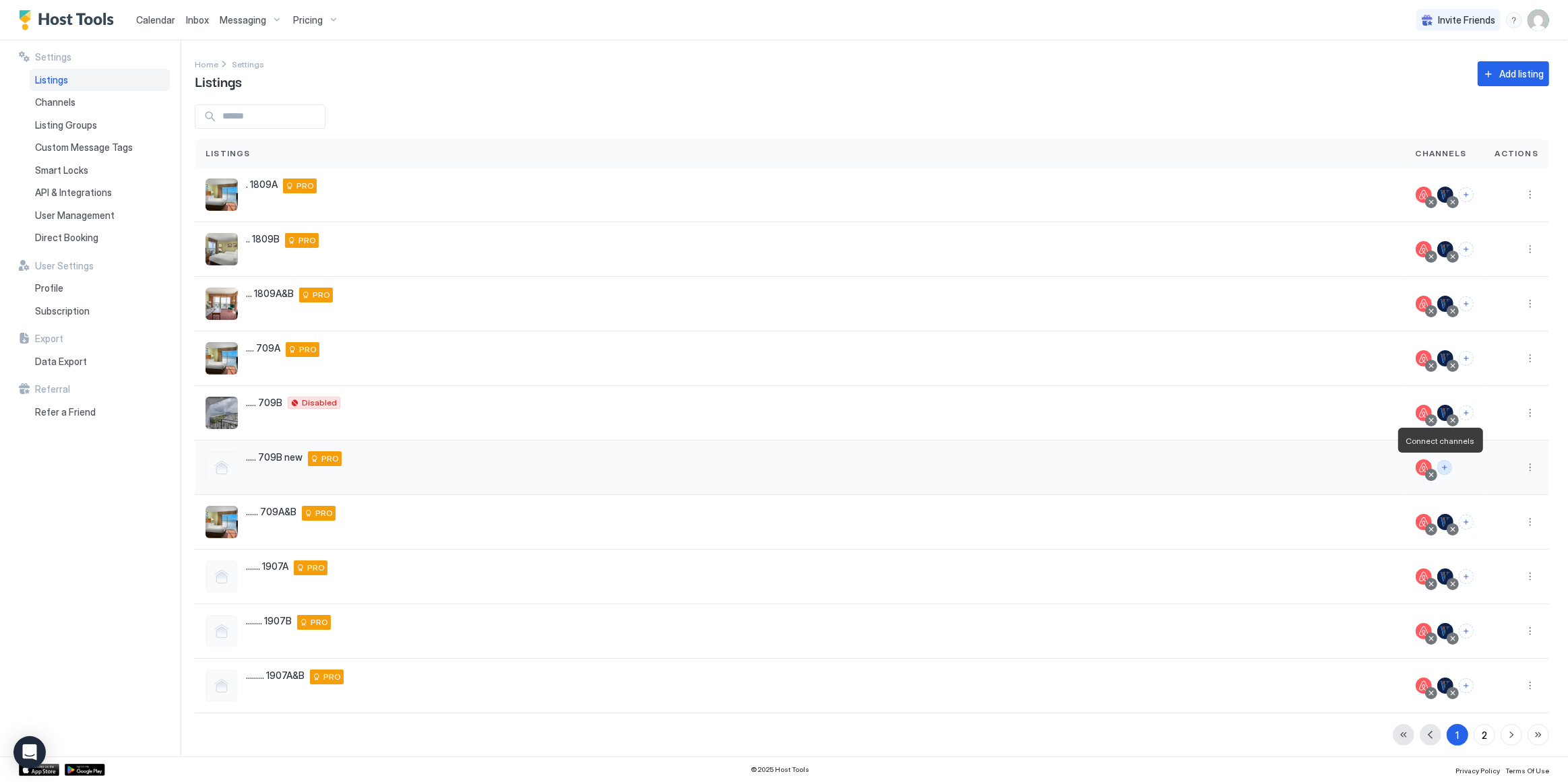
click at [1438, 466] on button "Connect channels" at bounding box center [1445, 467] width 15 height 15
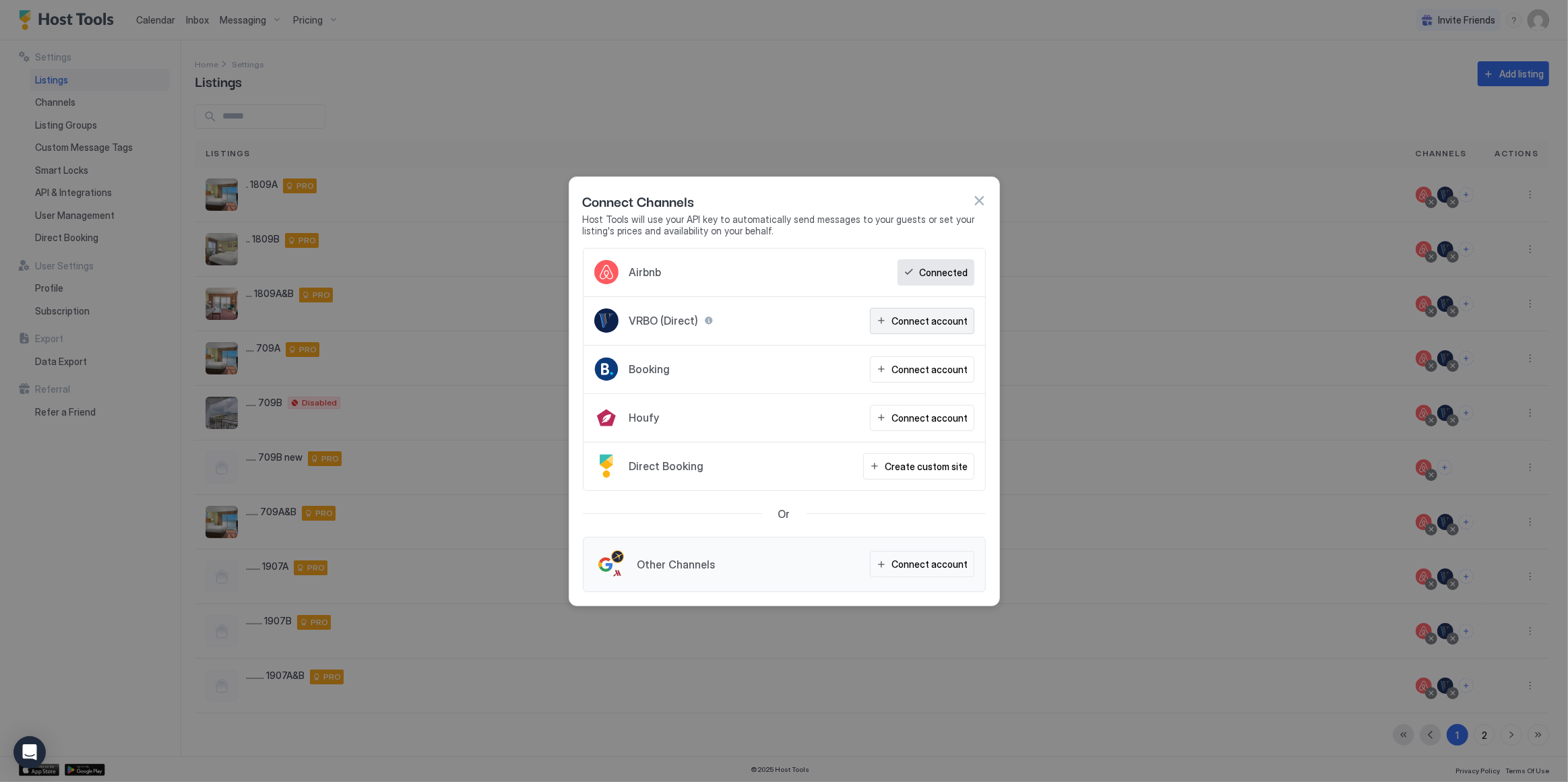
click at [947, 325] on div "Connect account" at bounding box center [930, 321] width 76 height 14
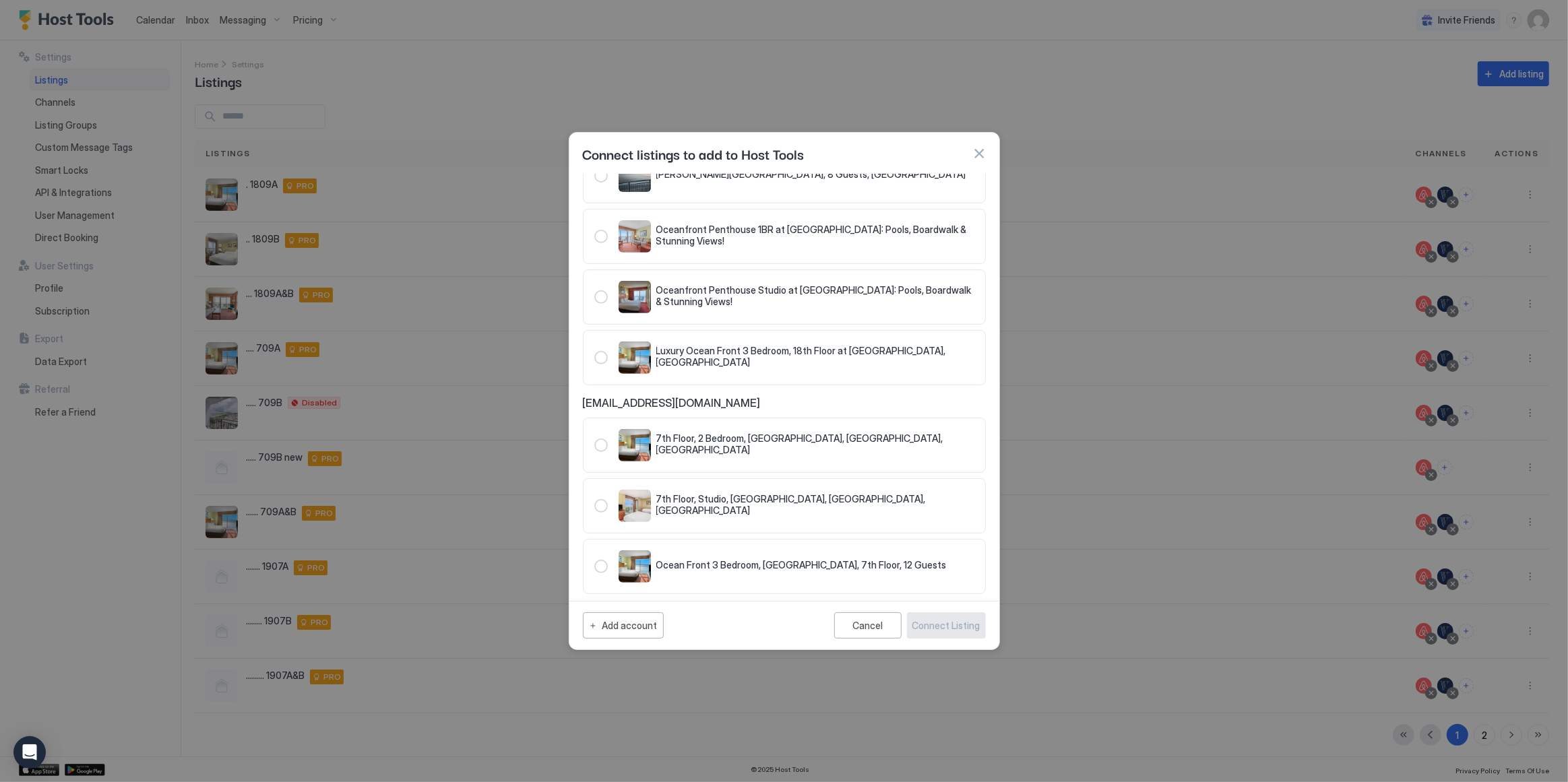
scroll to position [655, 0]
click at [628, 629] on div "Add account" at bounding box center [630, 626] width 55 height 14
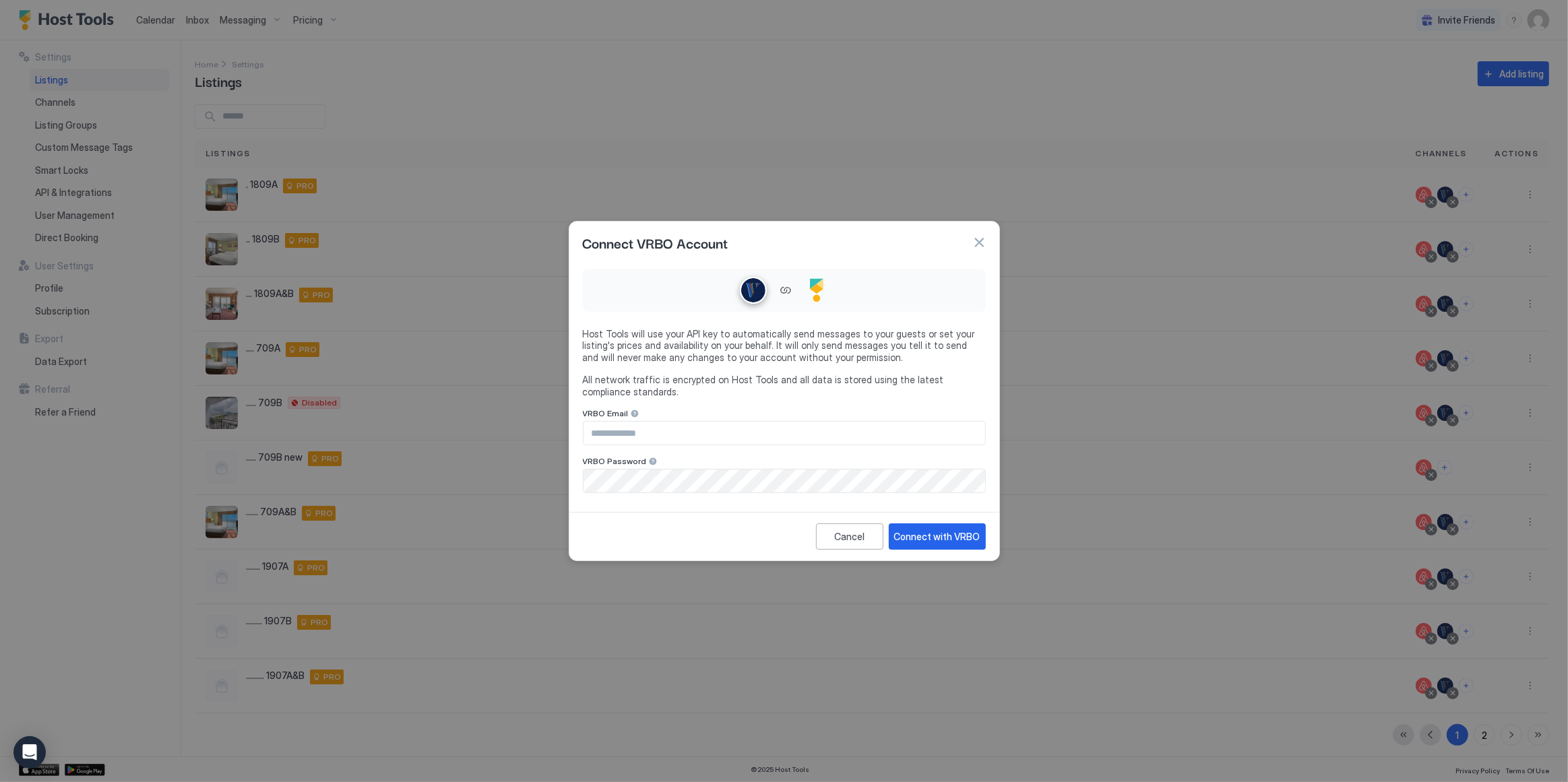
click at [647, 432] on input "Input Field" at bounding box center [785, 433] width 402 height 23
type input "**********"
click at [600, 529] on div "Cancel Connect with VRBO" at bounding box center [785, 537] width 430 height 48
click at [920, 539] on div "Connect with VRBO" at bounding box center [937, 537] width 87 height 14
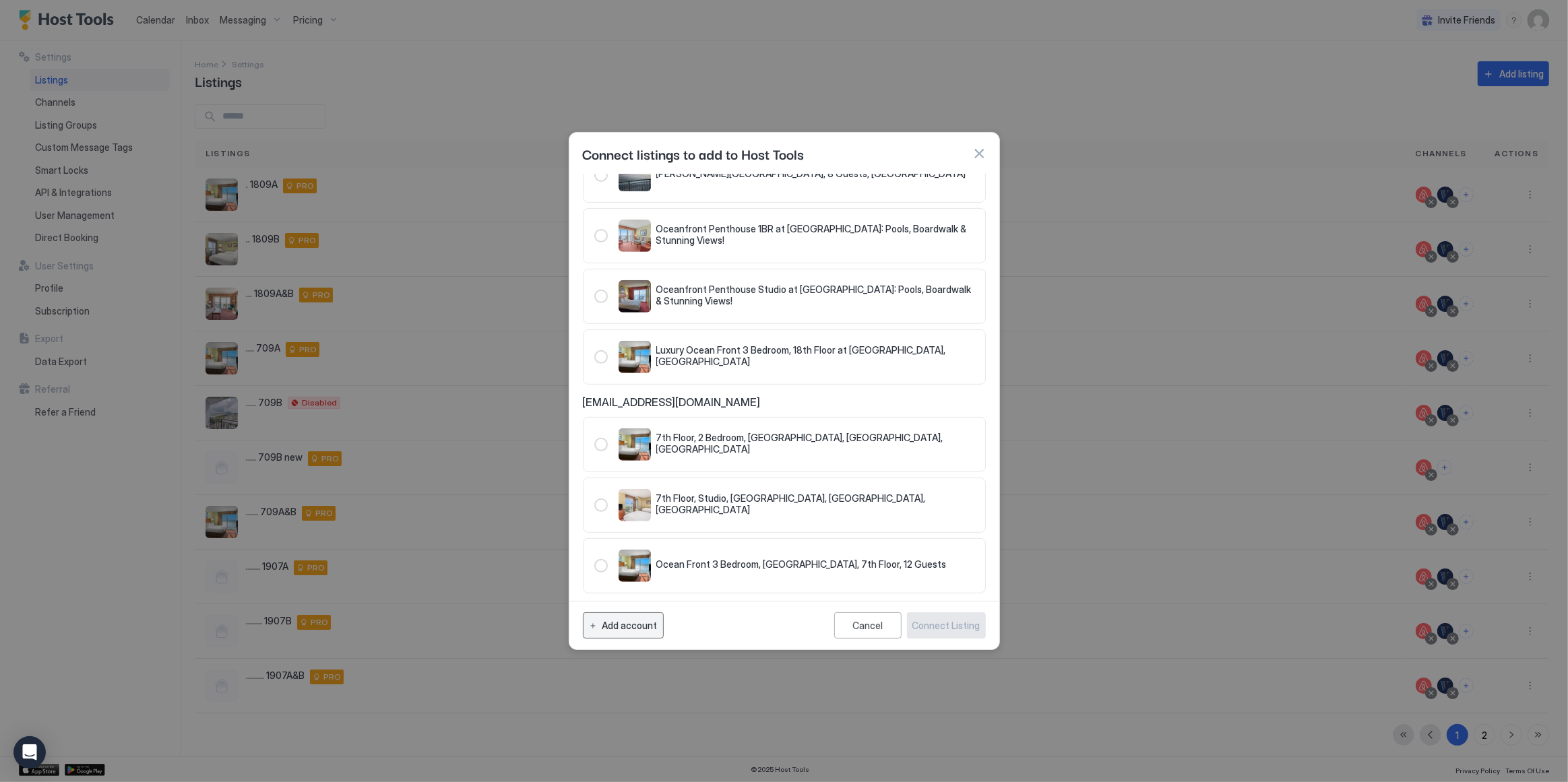
click at [617, 622] on div "Add account" at bounding box center [630, 626] width 55 height 14
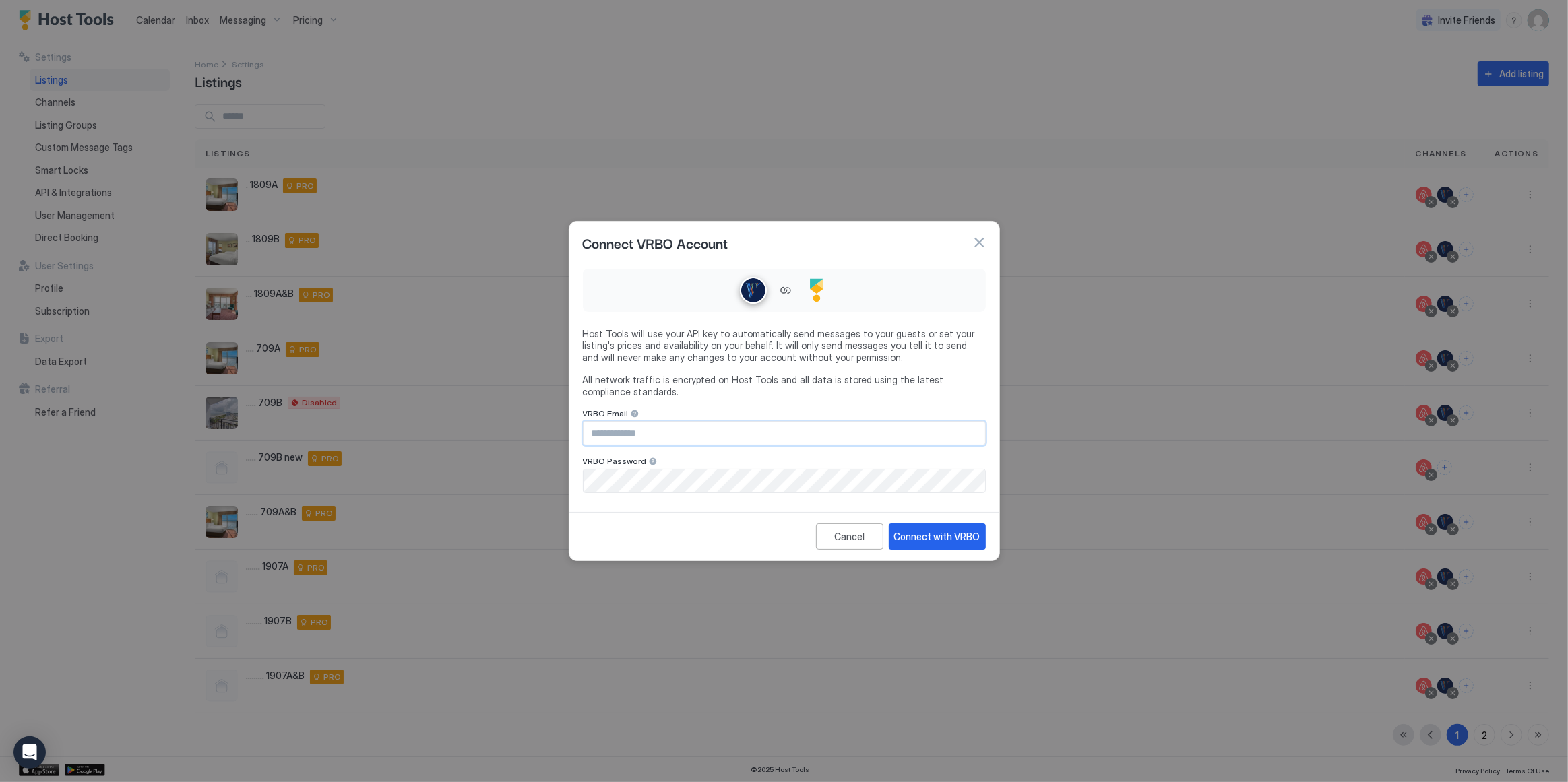
click at [673, 437] on input "Input Field" at bounding box center [785, 433] width 402 height 23
type input "**********"
click at [936, 535] on div "Connect with VRBO" at bounding box center [937, 537] width 87 height 14
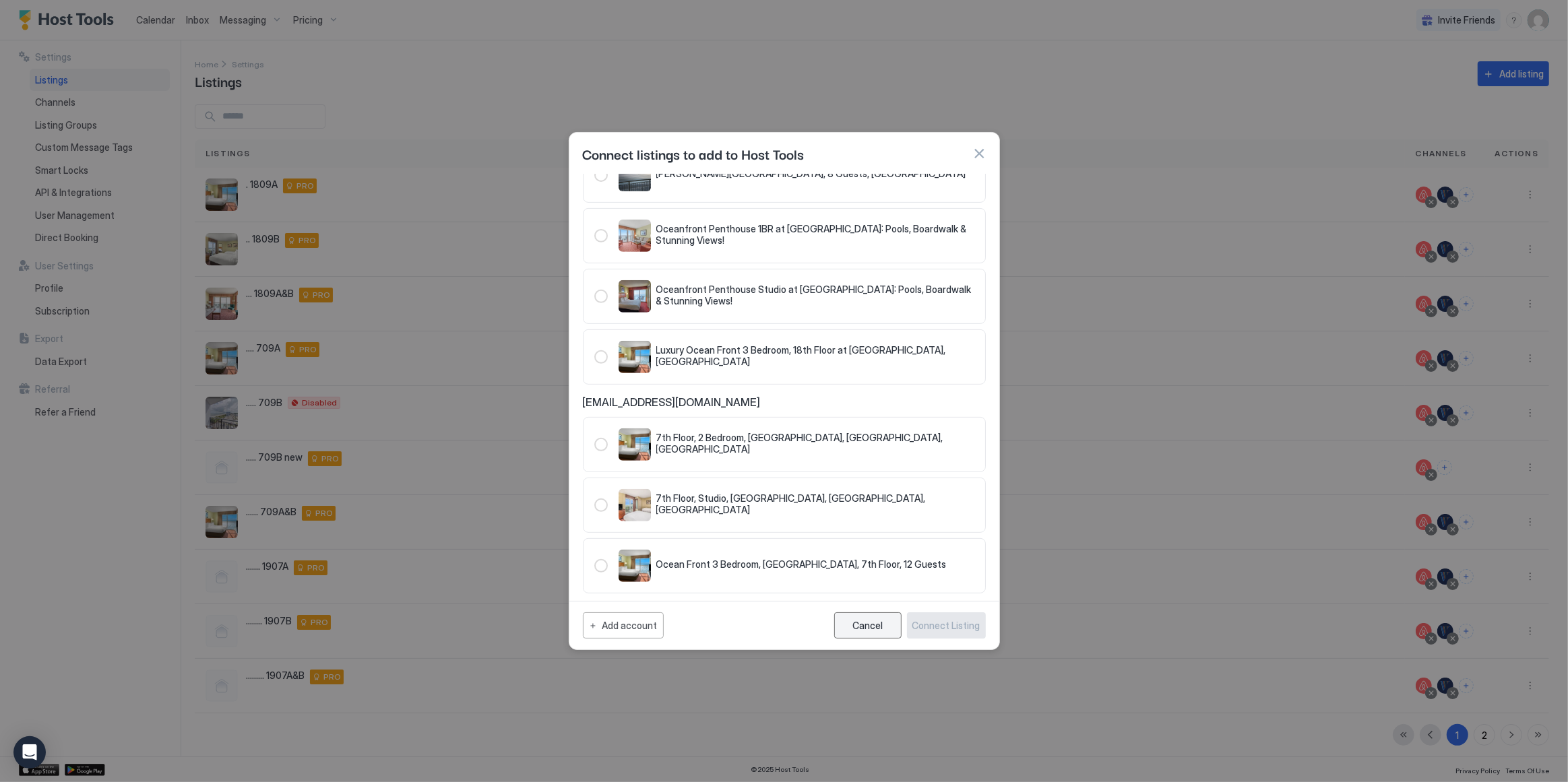
click at [875, 631] on div "Cancel" at bounding box center [868, 625] width 30 height 12
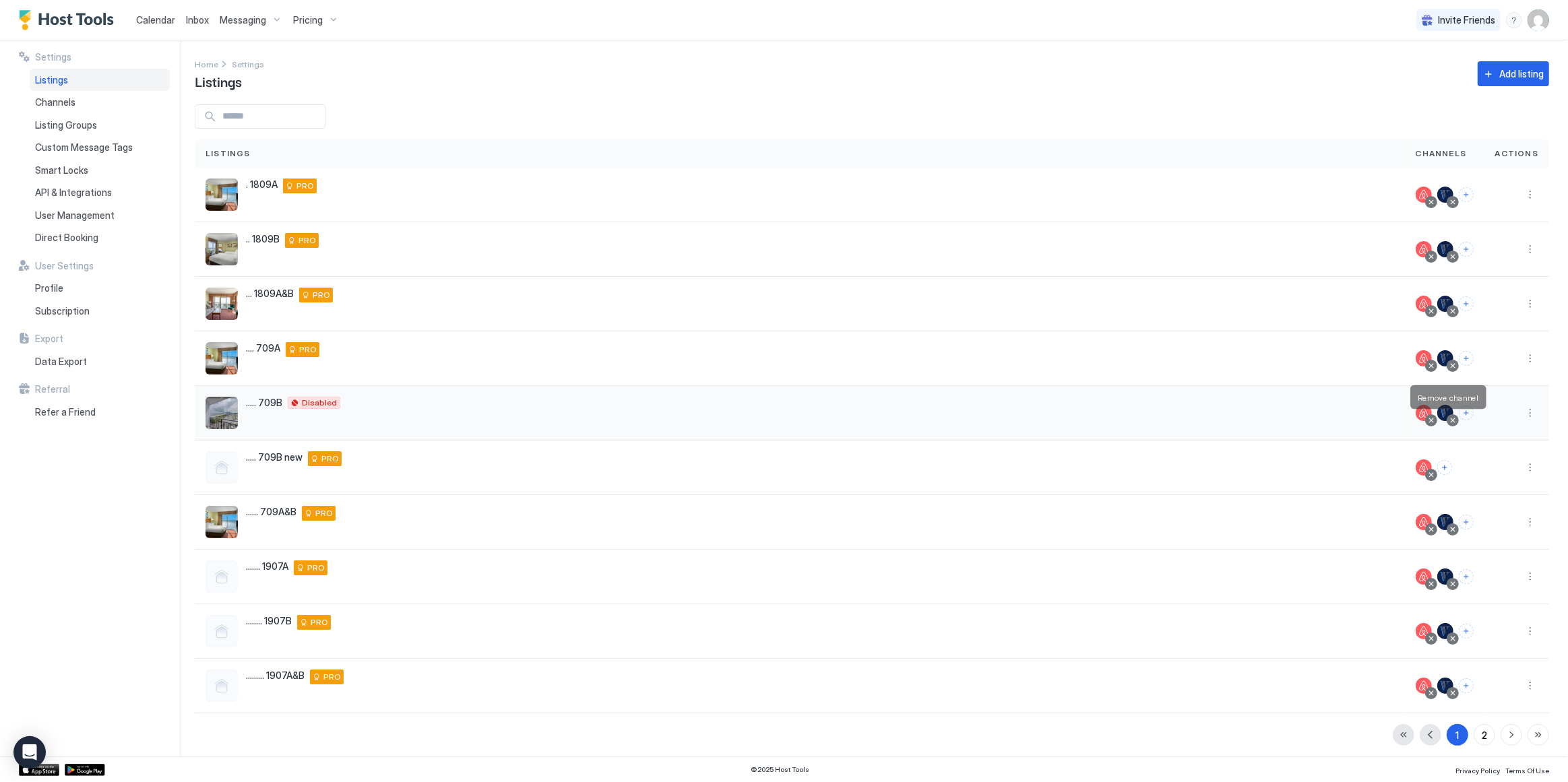
click at [1449, 418] on div at bounding box center [1453, 420] width 7 height 7
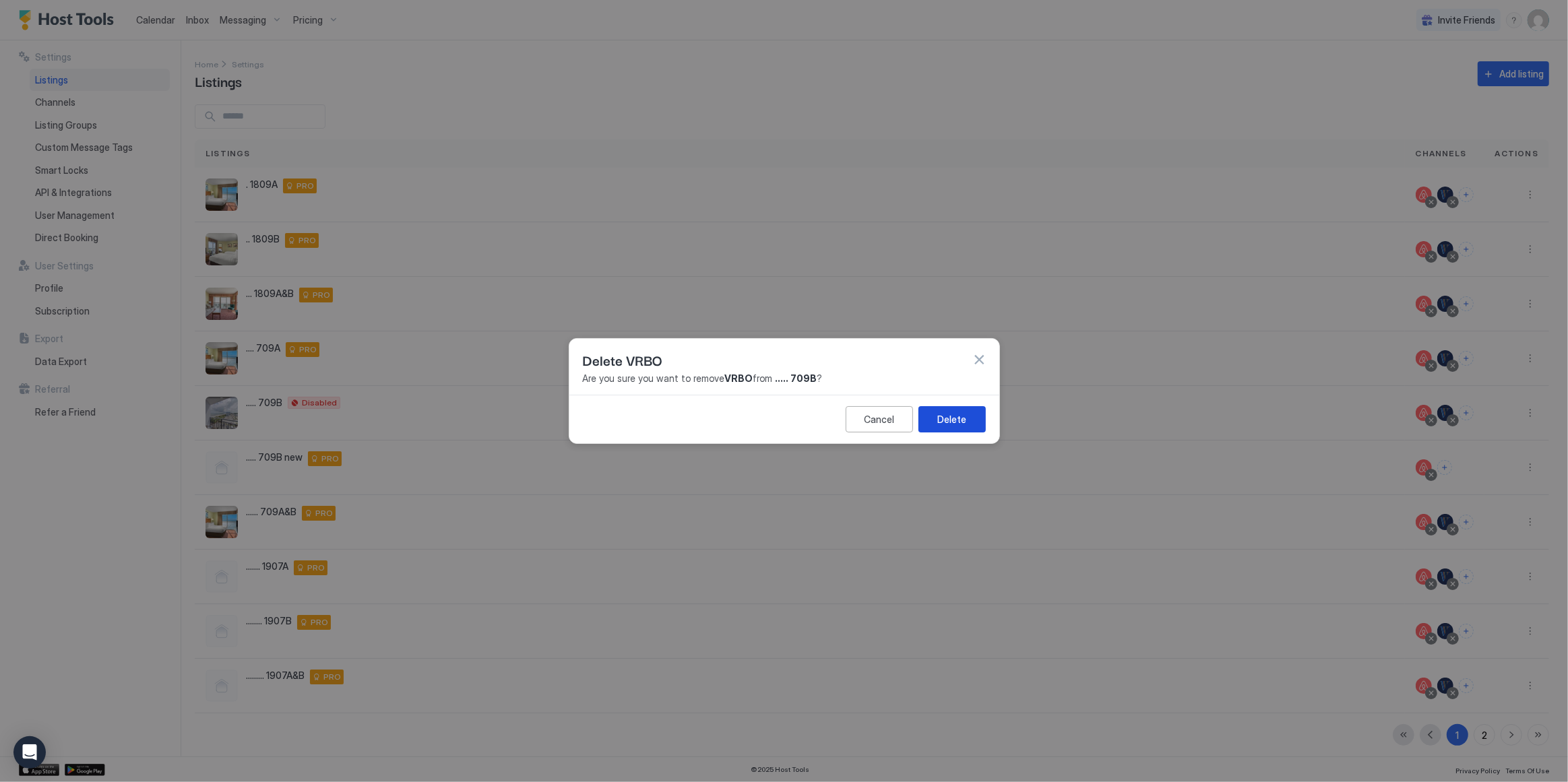
click at [961, 417] on div "Delete" at bounding box center [952, 420] width 29 height 14
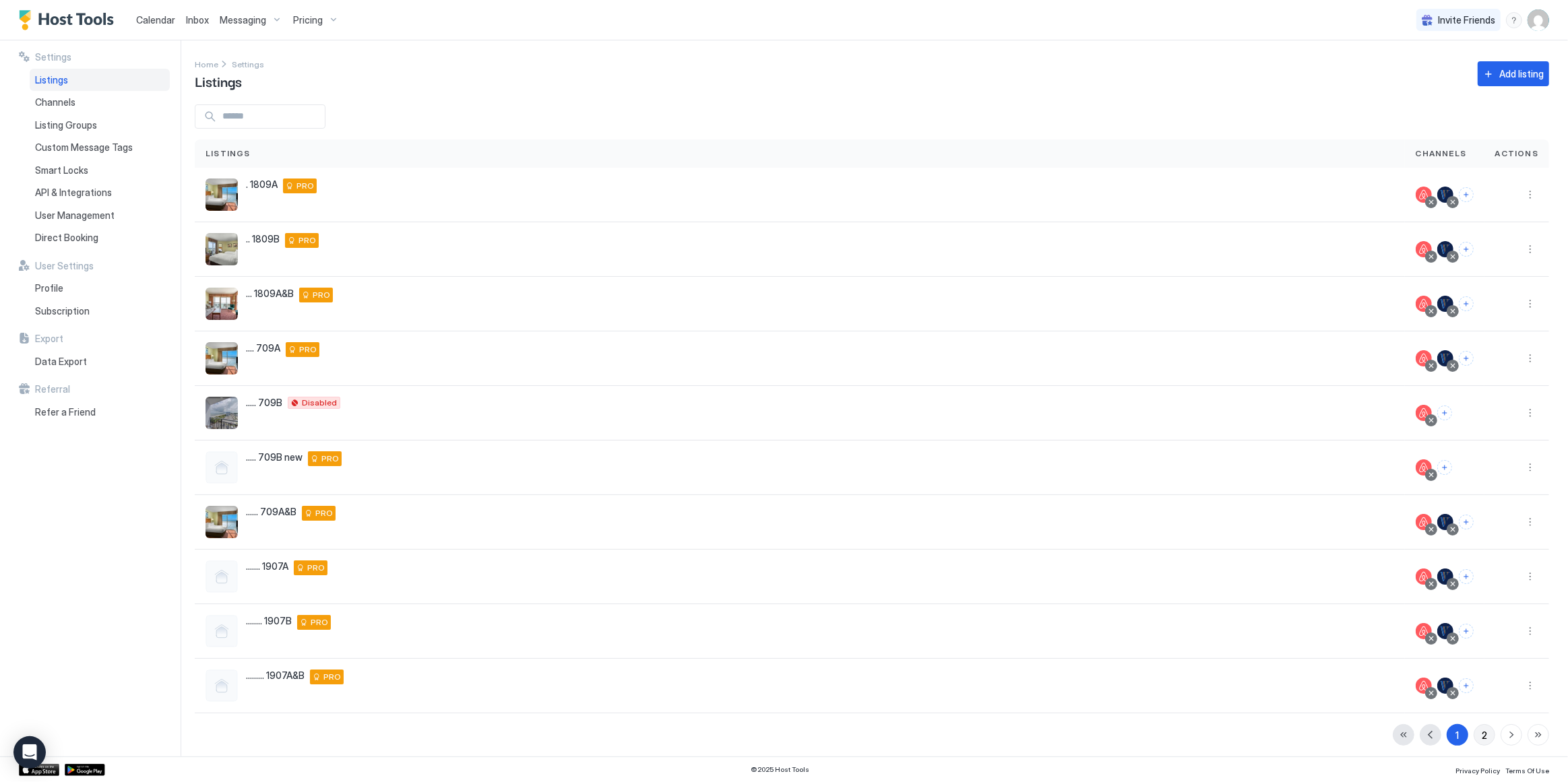
click at [1482, 733] on div "2" at bounding box center [1485, 736] width 5 height 14
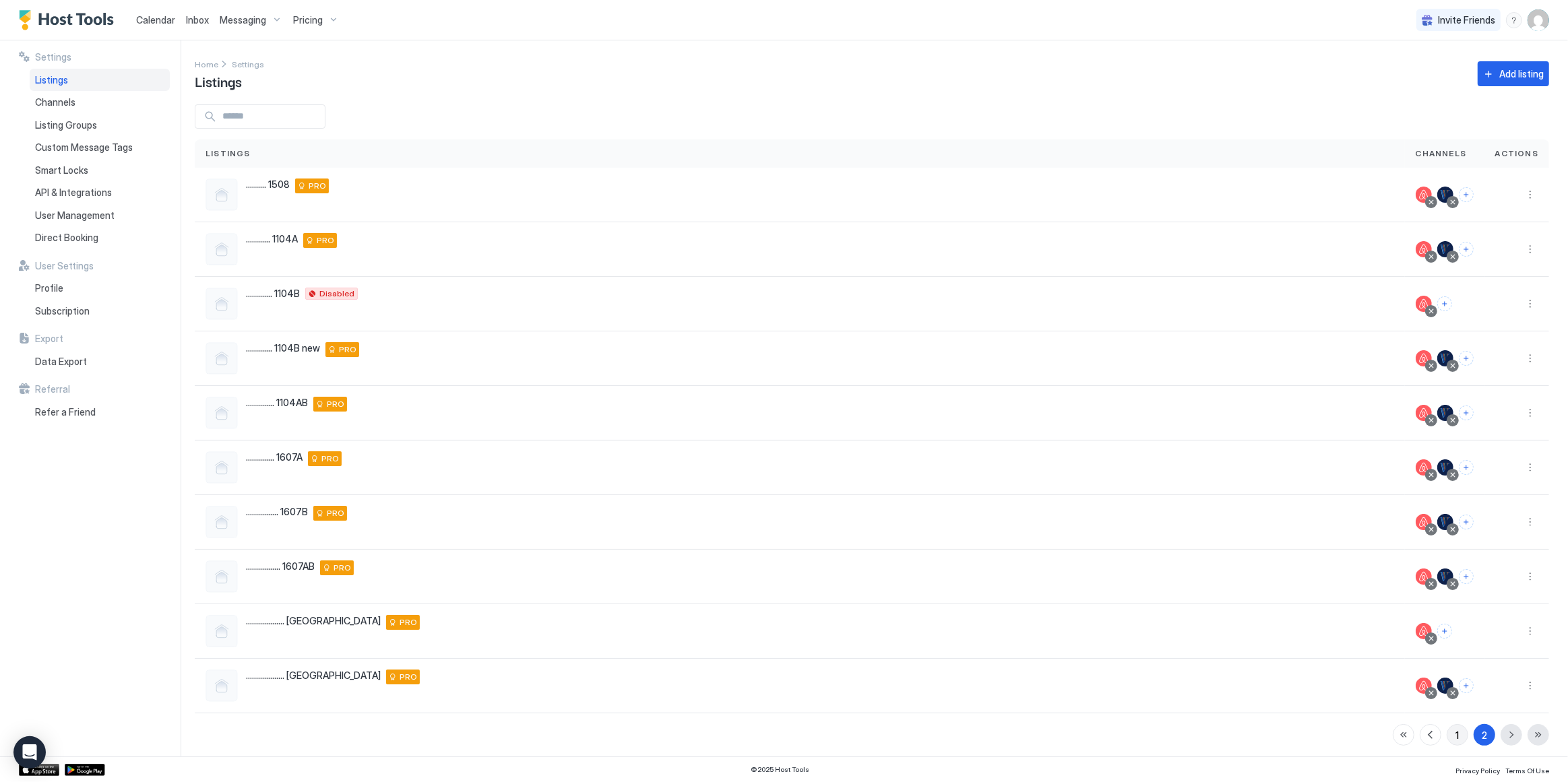
click at [1456, 735] on div "1" at bounding box center [1458, 736] width 4 height 14
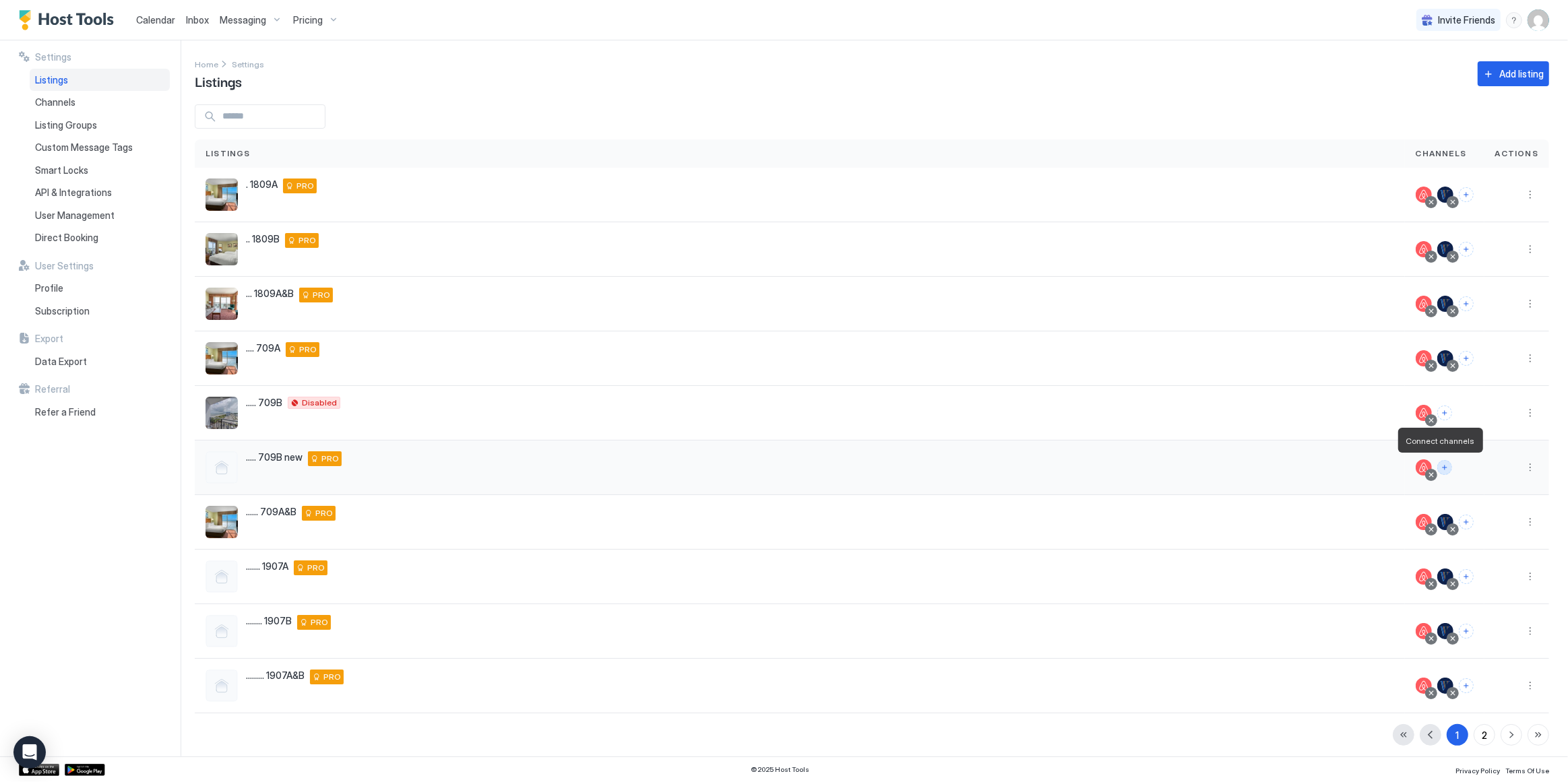
click at [1439, 469] on button "Connect channels" at bounding box center [1445, 467] width 15 height 15
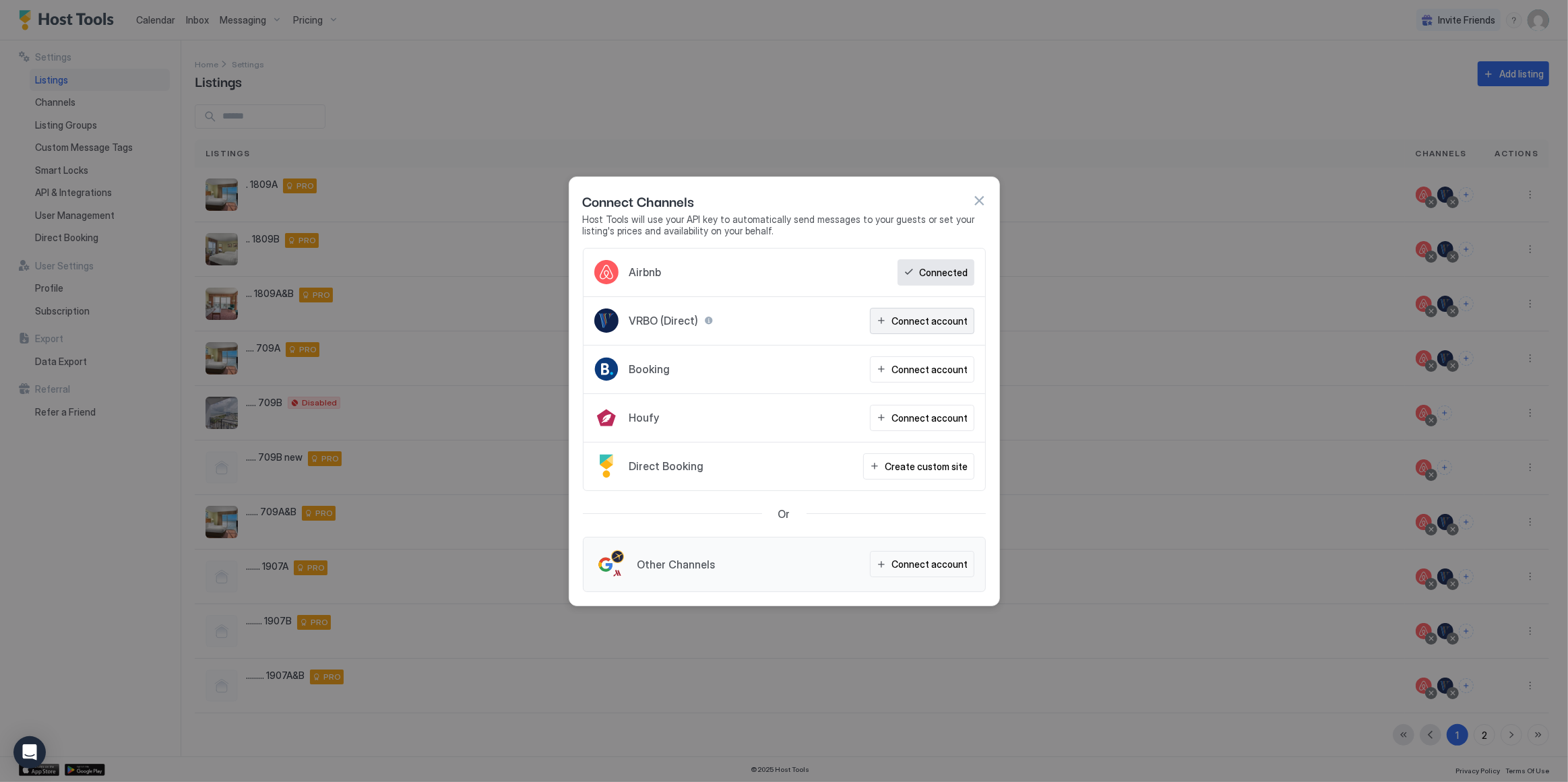
click at [938, 327] on div "Connect account" at bounding box center [930, 321] width 76 height 14
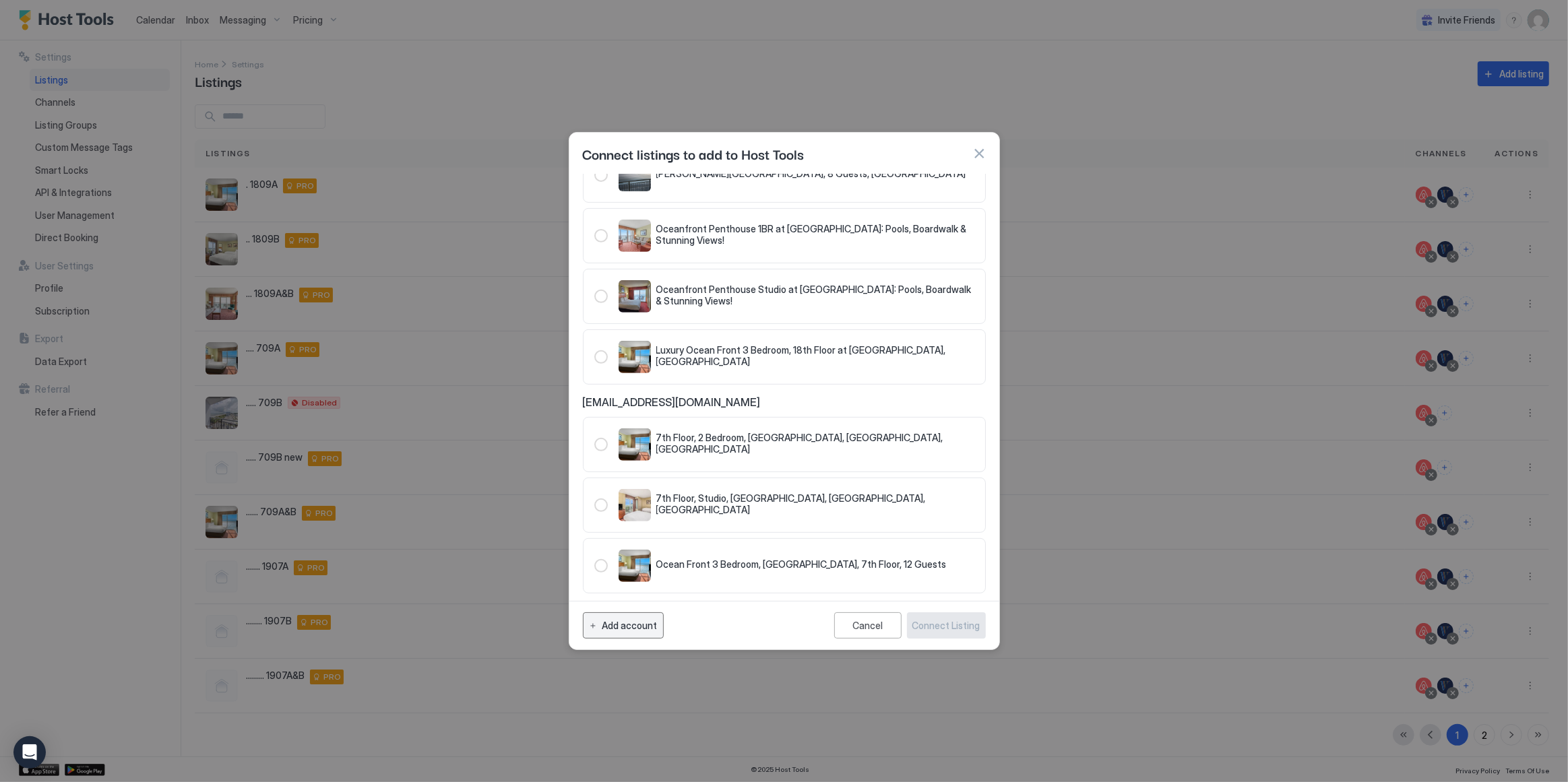
click at [630, 617] on button "Add account" at bounding box center [623, 625] width 81 height 26
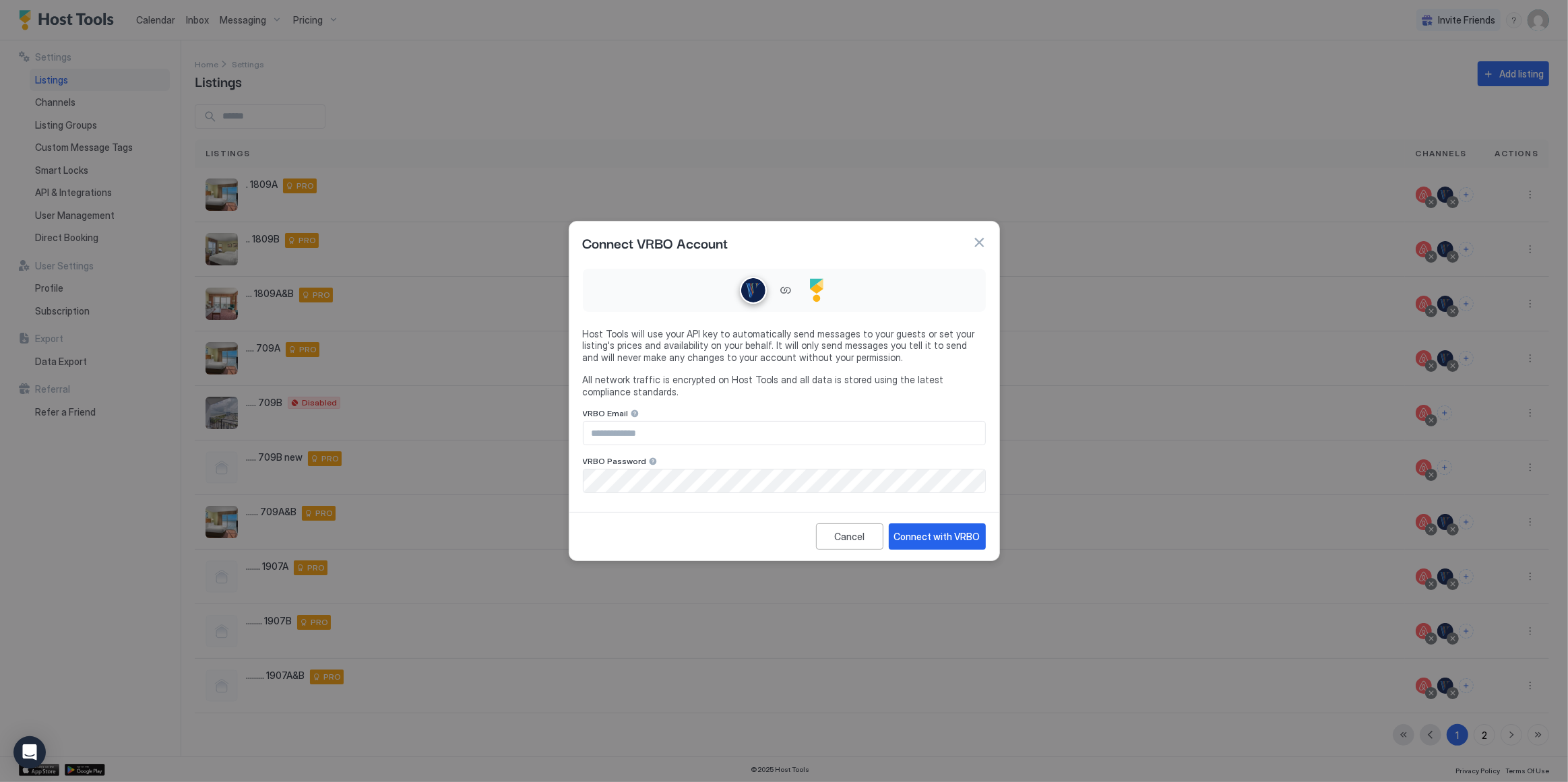
click at [683, 432] on input "Input Field" at bounding box center [785, 433] width 402 height 23
type input "**********"
click at [932, 538] on div "Connect with VRBO" at bounding box center [937, 537] width 87 height 14
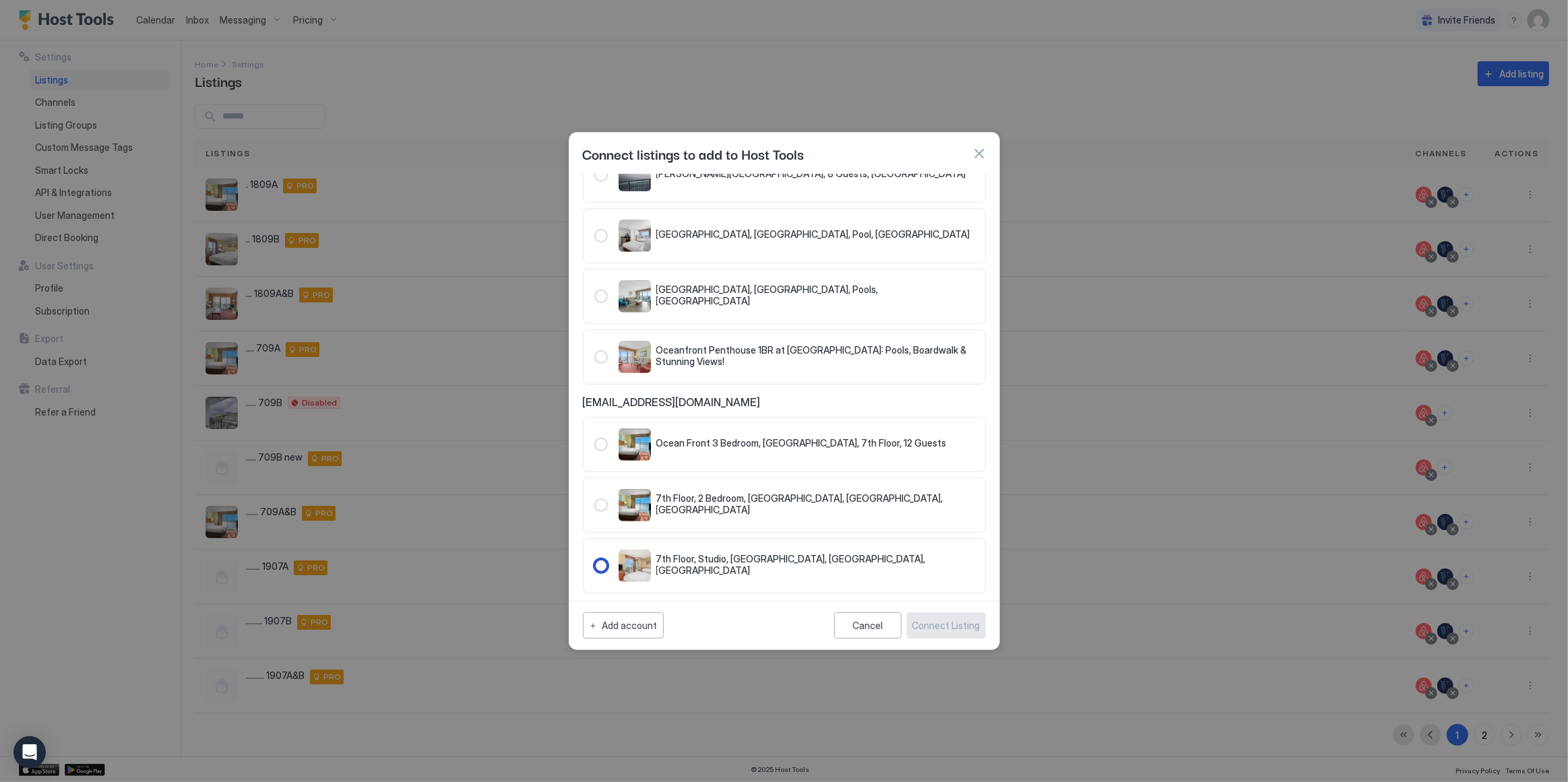
click at [600, 559] on div "321.2274321.2839201" at bounding box center [601, 565] width 13 height 13
click at [974, 626] on div "Connect Listing" at bounding box center [947, 626] width 68 height 14
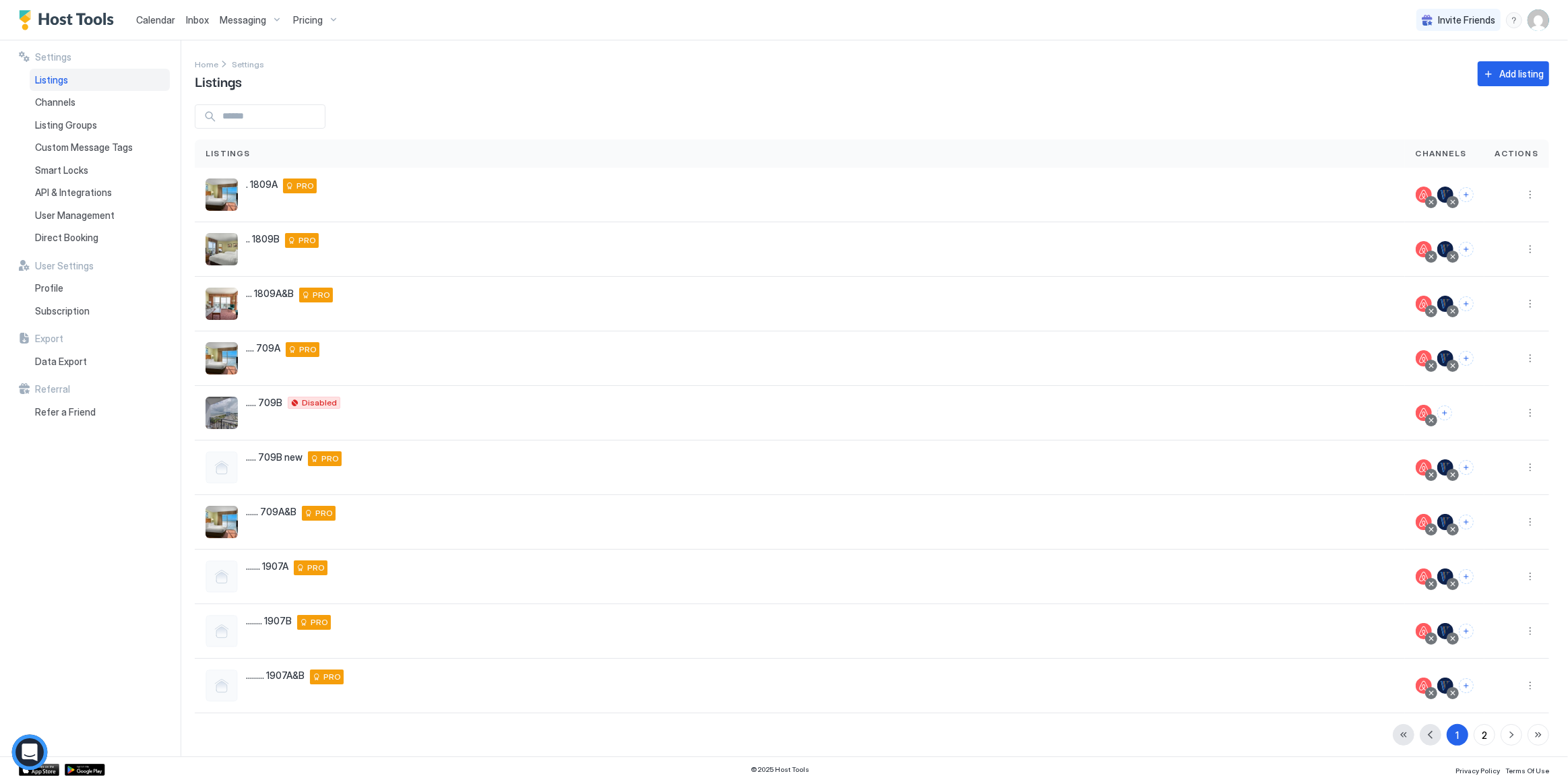
click at [43, 751] on body "Calendar Inbox Messaging Pricing Invite Friends YH Settings Listings Channels L…" at bounding box center [784, 391] width 1568 height 782
click at [34, 751] on icon "Open Intercom Messenger" at bounding box center [29, 753] width 15 height 18
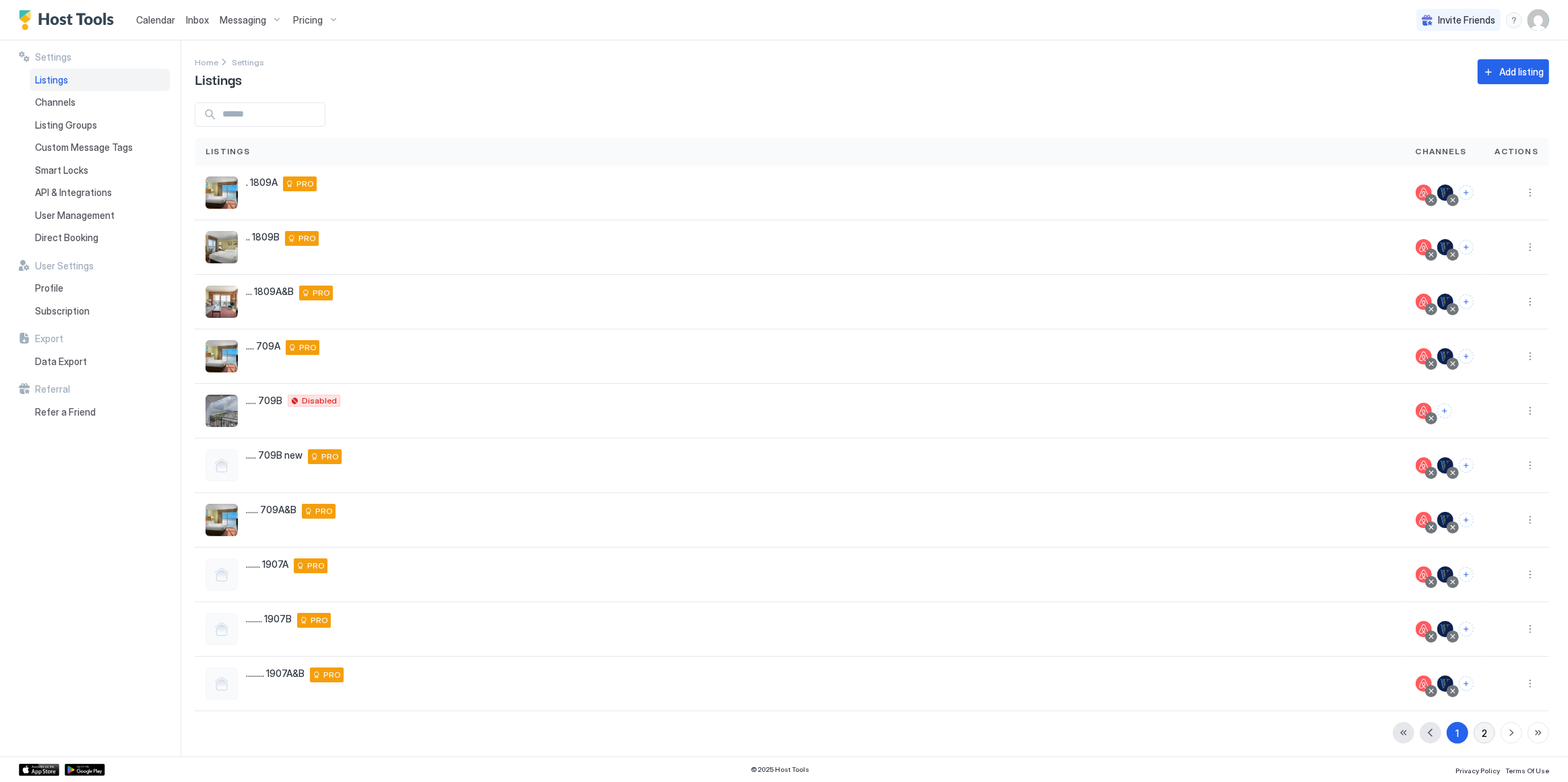
click at [1480, 727] on button "2" at bounding box center [1485, 733] width 21 height 21
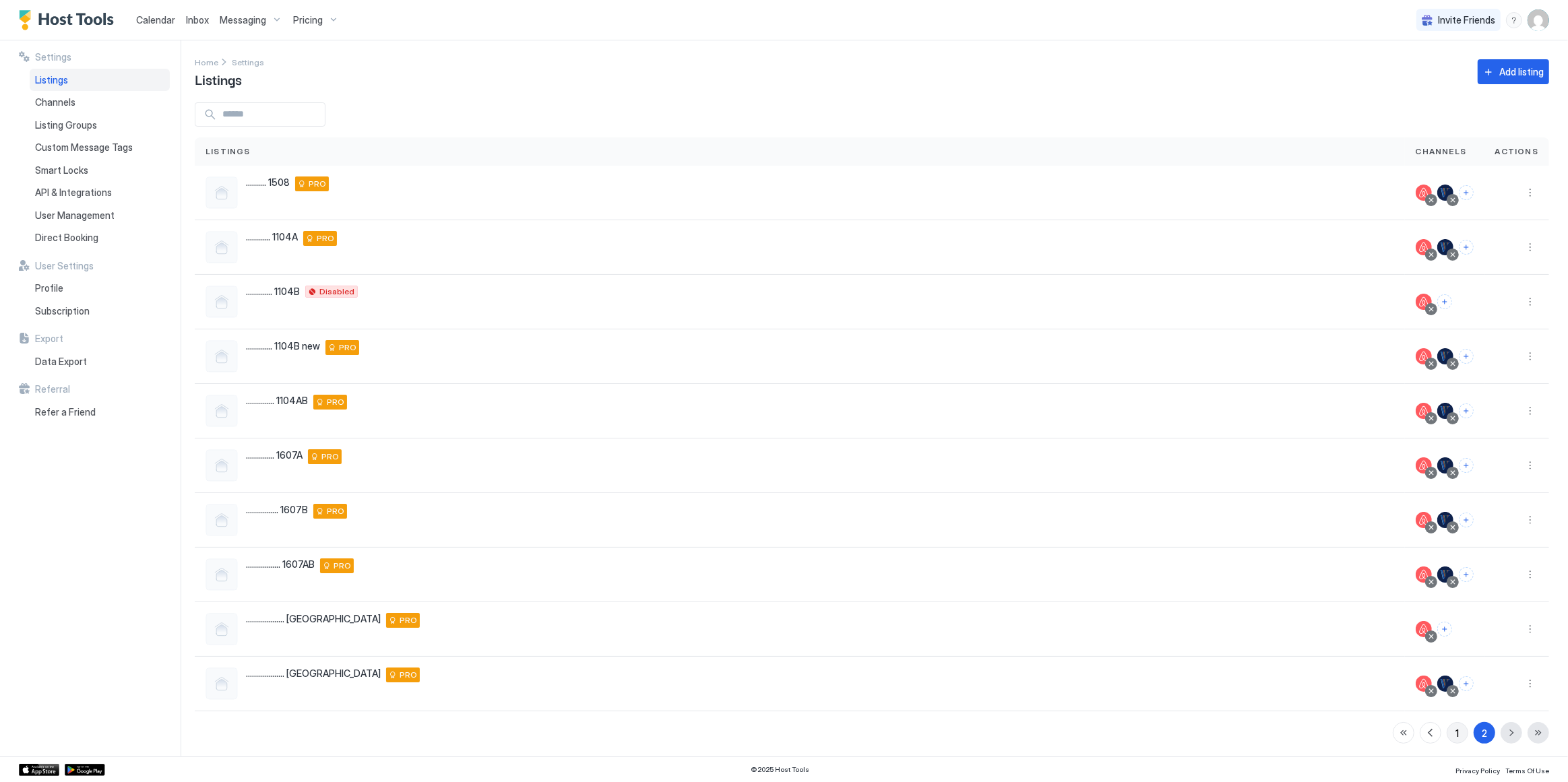
click at [1450, 729] on button "1" at bounding box center [1457, 733] width 21 height 21
